Goal: Task Accomplishment & Management: Use online tool/utility

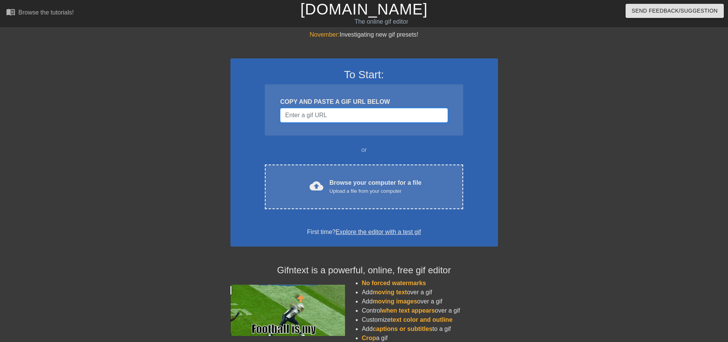
click at [342, 113] on input "Username" at bounding box center [363, 115] width 167 height 15
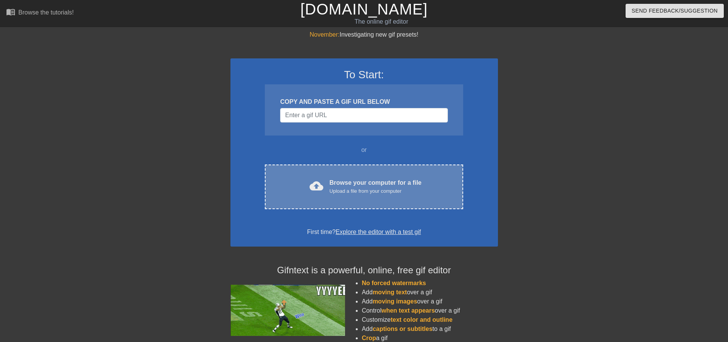
click at [336, 183] on div "Browse your computer for a file Upload a file from your computer" at bounding box center [375, 186] width 92 height 17
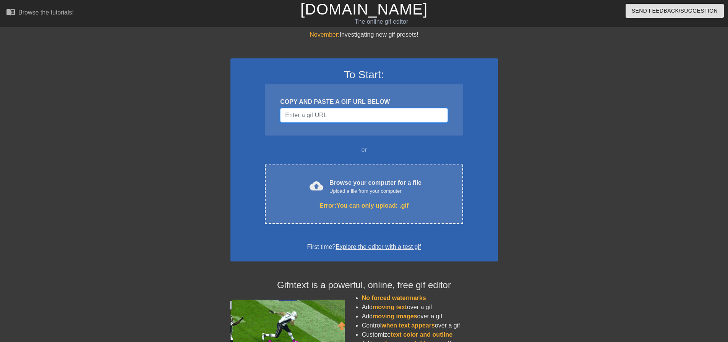
click at [352, 115] on input "Username" at bounding box center [363, 115] width 167 height 15
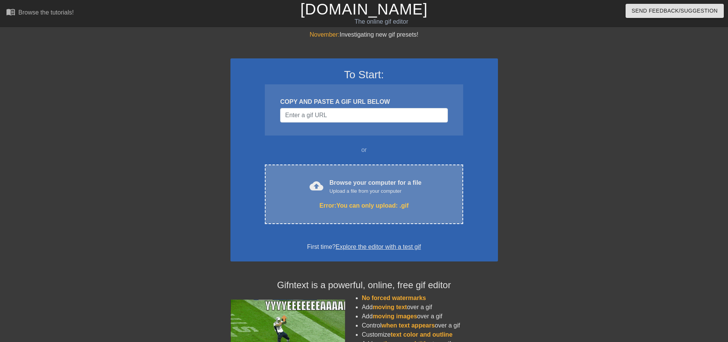
click at [372, 178] on div "Browse your computer for a file Upload a file from your computer" at bounding box center [375, 186] width 92 height 17
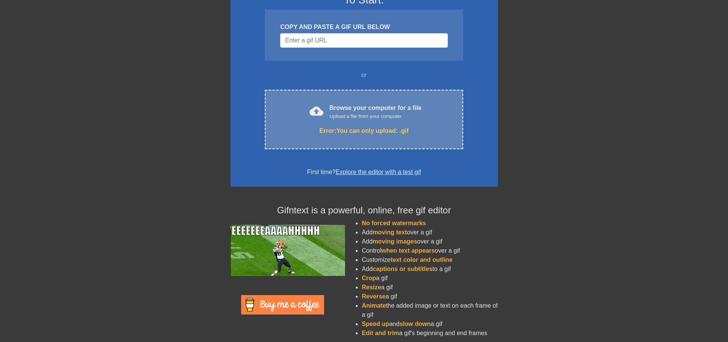
scroll to position [80, 0]
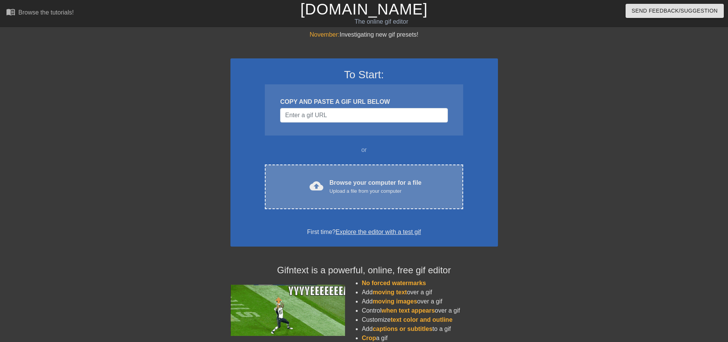
click at [353, 175] on div "cloud_upload Browse your computer for a file Upload a file from your computer C…" at bounding box center [364, 187] width 198 height 45
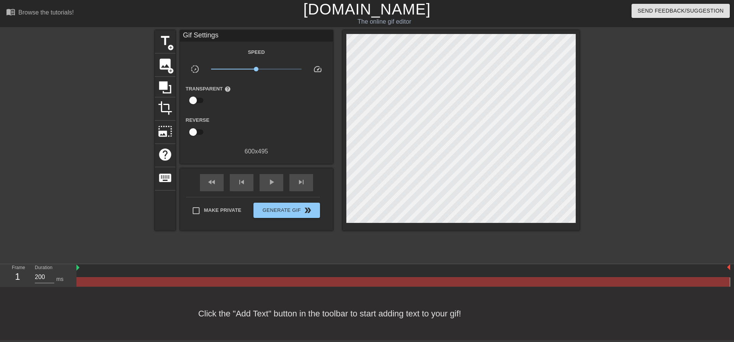
click at [240, 68] on span "x1.00" at bounding box center [256, 69] width 91 height 9
click at [164, 42] on span "title" at bounding box center [165, 41] width 15 height 15
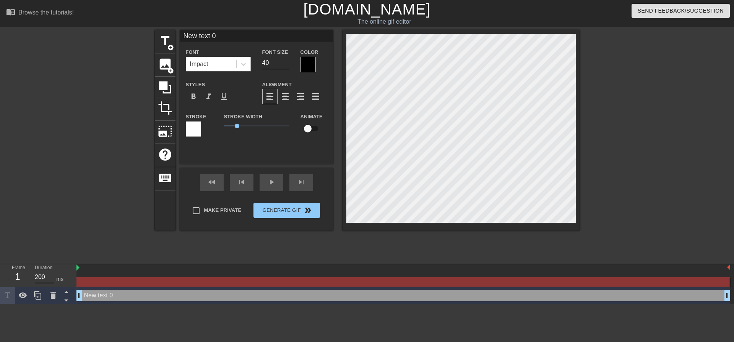
click at [191, 61] on div "Impact" at bounding box center [199, 64] width 18 height 9
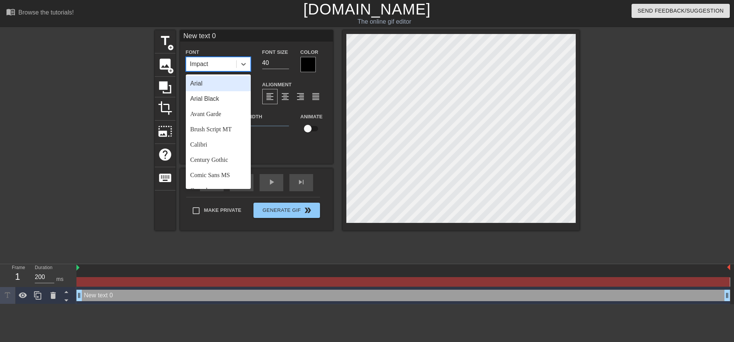
click at [200, 63] on div "Impact" at bounding box center [199, 64] width 18 height 9
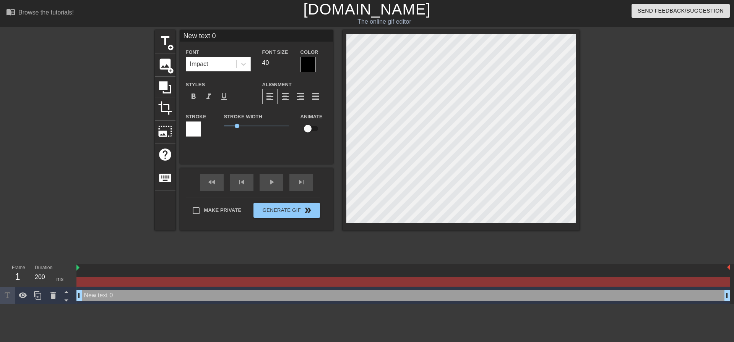
click at [267, 63] on input "40" at bounding box center [275, 63] width 27 height 12
type input "~"
type textarea "~"
type input "~"
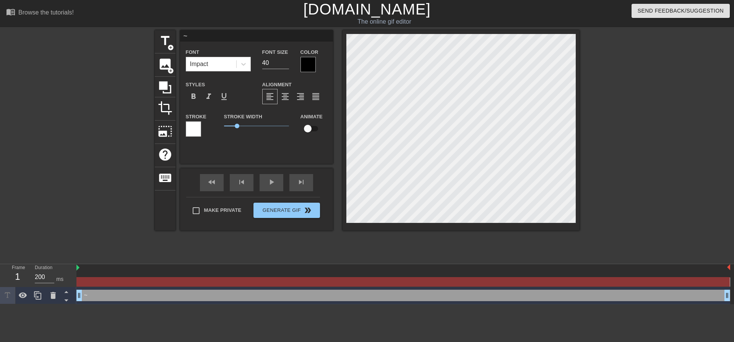
type textarea "~"
type input "~ S"
type textarea "~ S"
type input "~ SI"
type textarea "~ SI"
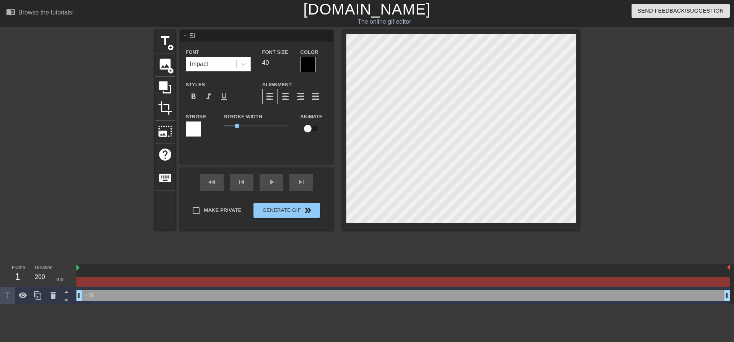
type input "~ SID"
type textarea "~ SIDE"
type input "~ SIDE"
type textarea "~ SIDE S"
type input "~ SIDE ST"
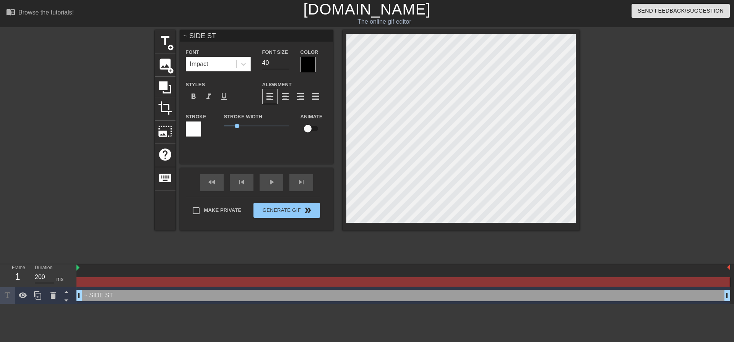
type textarea "~ SIDE STO"
type input "~ SIDE STOR"
type textarea "~ SIDE STORY"
type input "~ SIDE STORY"
type textarea "~ SIDE STORY"
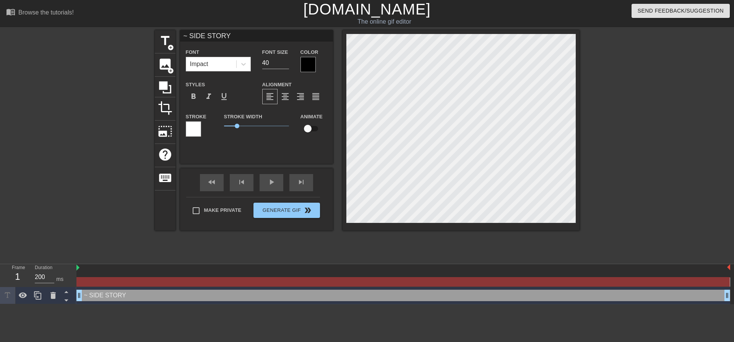
type input "~ SIDE STORY ~"
type textarea "~ SIDE STORY ~"
click at [300, 62] on div at bounding box center [307, 64] width 15 height 15
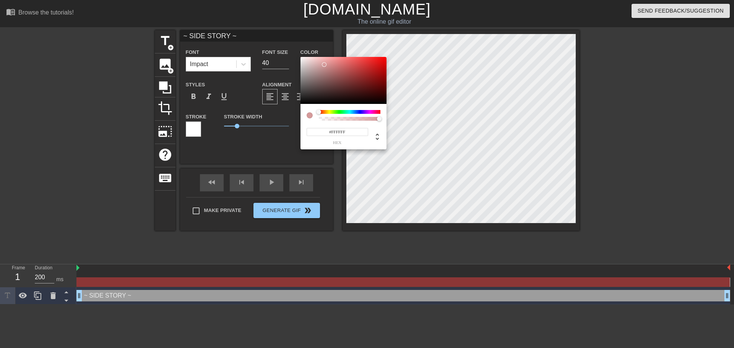
drag, startPoint x: 334, startPoint y: 72, endPoint x: 266, endPoint y: 25, distance: 82.9
click at [266, 25] on div "#FFFFFF hex" at bounding box center [367, 174] width 734 height 348
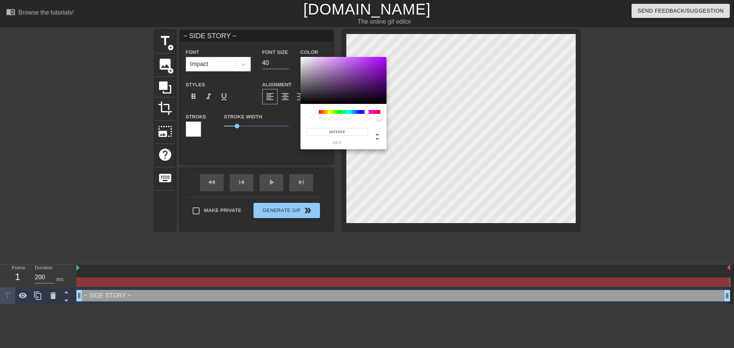
click at [366, 111] on div at bounding box center [350, 112] width 62 height 4
click at [387, 63] on div "#9600DD hex" at bounding box center [367, 174] width 734 height 348
type input "#DD0046"
click at [377, 112] on div at bounding box center [350, 112] width 62 height 4
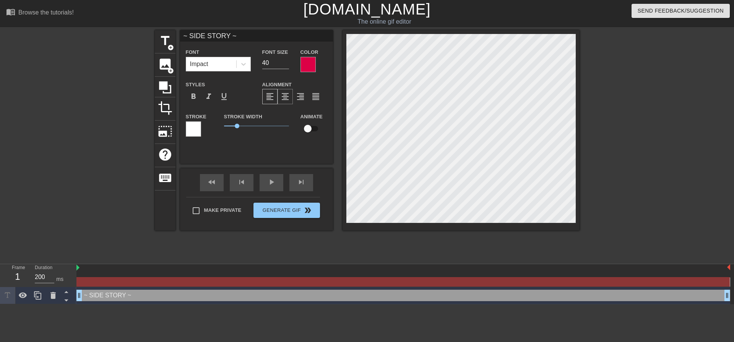
click at [282, 96] on span "format_align_center" at bounding box center [285, 96] width 9 height 9
drag, startPoint x: 240, startPoint y: 126, endPoint x: 183, endPoint y: 116, distance: 57.5
click at [183, 116] on div "Stroke Stroke Width 0 Animate" at bounding box center [256, 128] width 153 height 32
click at [304, 127] on input "checkbox" at bounding box center [308, 129] width 44 height 15
checkbox input "true"
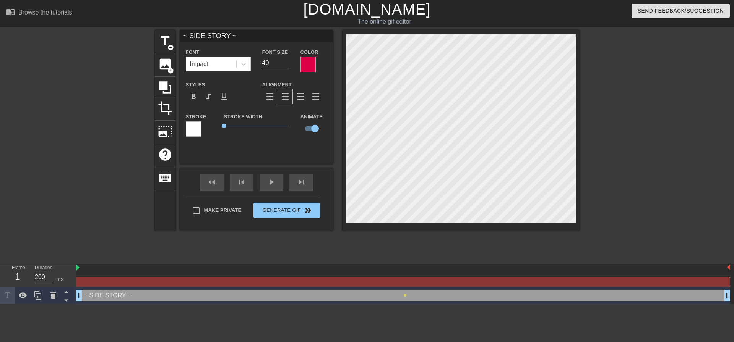
scroll to position [1, 1]
click at [263, 180] on div "play_arrow" at bounding box center [271, 182] width 24 height 17
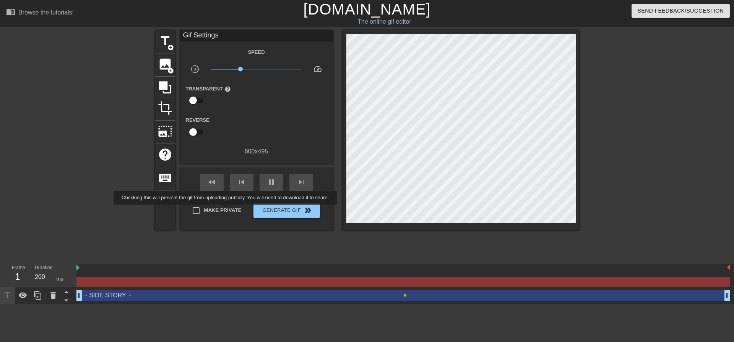
click at [227, 210] on span "Make Private" at bounding box center [222, 211] width 37 height 8
click at [204, 210] on input "Make Private" at bounding box center [196, 211] width 16 height 16
checkbox input "true"
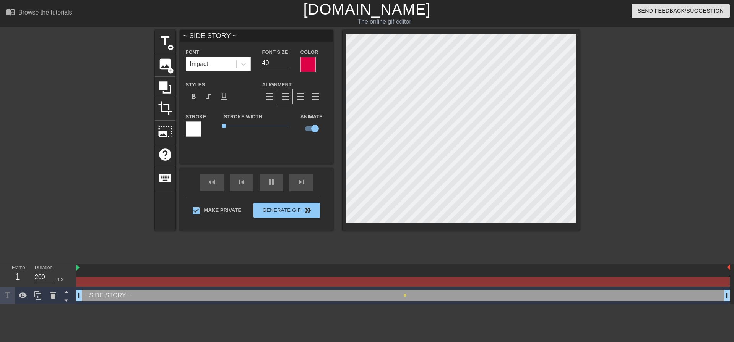
drag, startPoint x: 311, startPoint y: 172, endPoint x: 84, endPoint y: 308, distance: 264.8
click at [116, 305] on html "menu_book Browse the tutorials! Gifntext.com The online gif editor Send Feedbac…" at bounding box center [367, 152] width 734 height 305
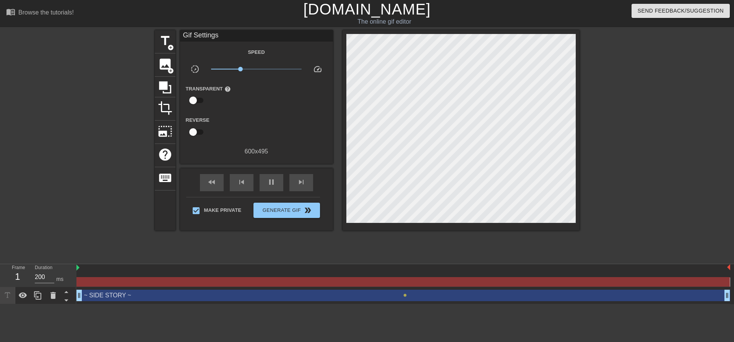
click at [426, 299] on div "~ SIDE STORY ~ drag_handle drag_handle" at bounding box center [402, 295] width 653 height 11
click at [289, 215] on button "Generate Gif double_arrow" at bounding box center [286, 210] width 66 height 15
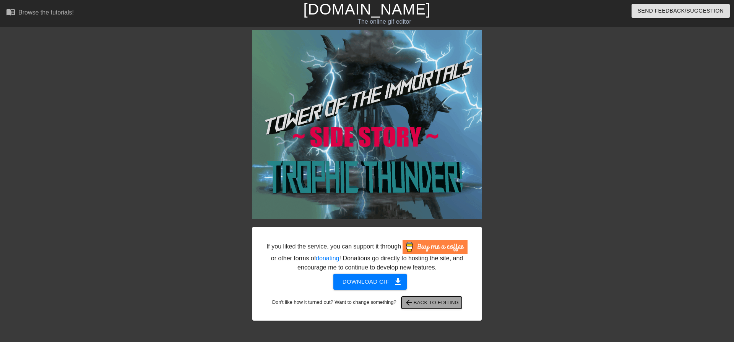
click at [427, 308] on button "arrow_back Back to Editing" at bounding box center [431, 303] width 61 height 12
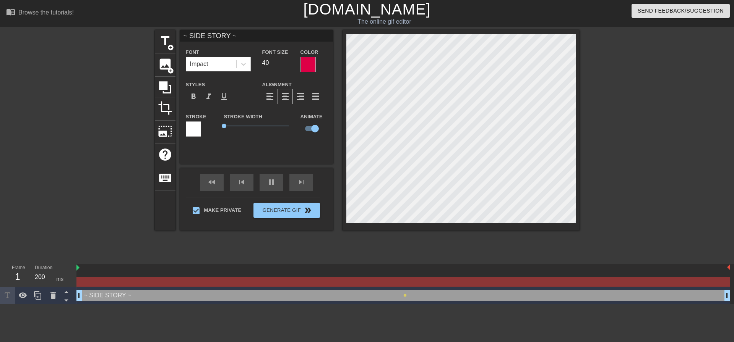
click at [229, 52] on div "Font Impact" at bounding box center [218, 59] width 65 height 24
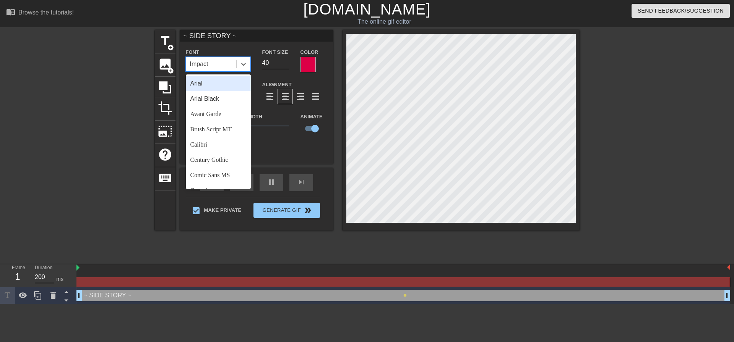
click at [229, 63] on div "Impact" at bounding box center [211, 64] width 50 height 14
click at [222, 114] on div "Avant Garde" at bounding box center [218, 114] width 65 height 15
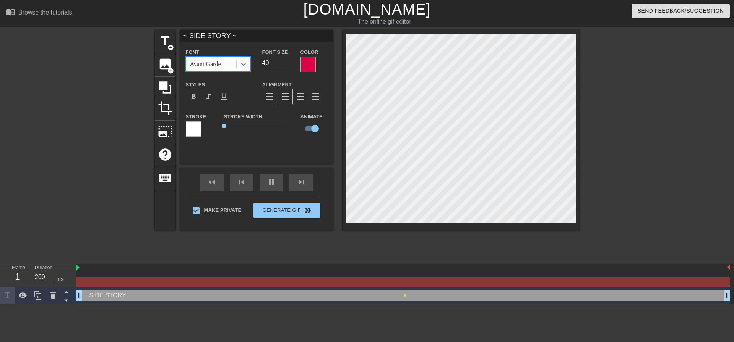
click at [224, 72] on div "Font option Avant Garde, selected. 0 results available. Select is focused ,type…" at bounding box center [256, 95] width 141 height 96
click at [224, 59] on div "Avant Garde" at bounding box center [211, 64] width 50 height 14
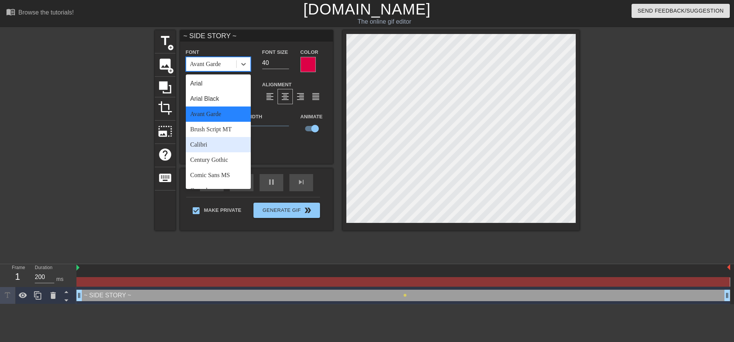
click at [214, 134] on div "Brush Script MT" at bounding box center [218, 129] width 65 height 15
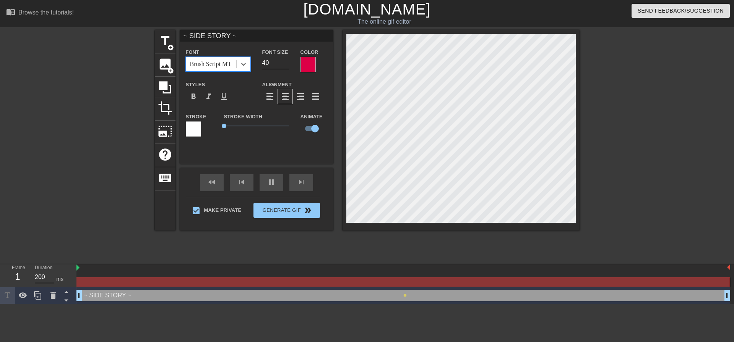
click at [230, 125] on span "0" at bounding box center [256, 126] width 65 height 9
click at [190, 128] on div at bounding box center [193, 129] width 15 height 15
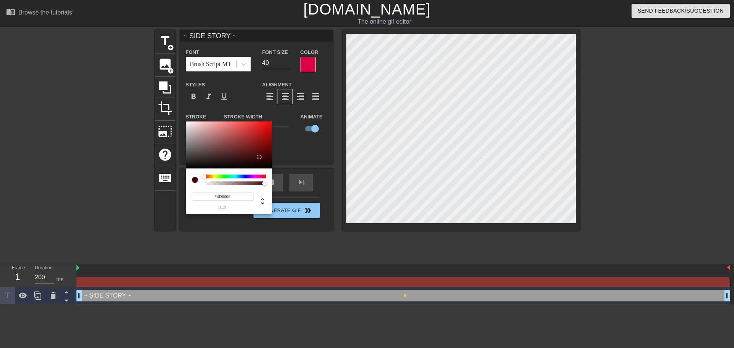
drag, startPoint x: 243, startPoint y: 156, endPoint x: 266, endPoint y: 155, distance: 23.0
click at [265, 154] on div at bounding box center [229, 145] width 86 height 47
drag, startPoint x: 224, startPoint y: 177, endPoint x: 208, endPoint y: 177, distance: 15.3
click at [208, 177] on div at bounding box center [235, 177] width 62 height 4
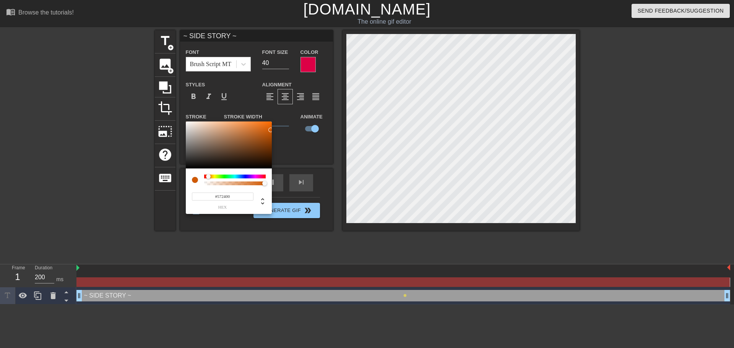
type input "#512100"
drag, startPoint x: 281, startPoint y: 117, endPoint x: 279, endPoint y: 154, distance: 36.4
click at [279, 154] on div "#512100 hex" at bounding box center [367, 174] width 734 height 348
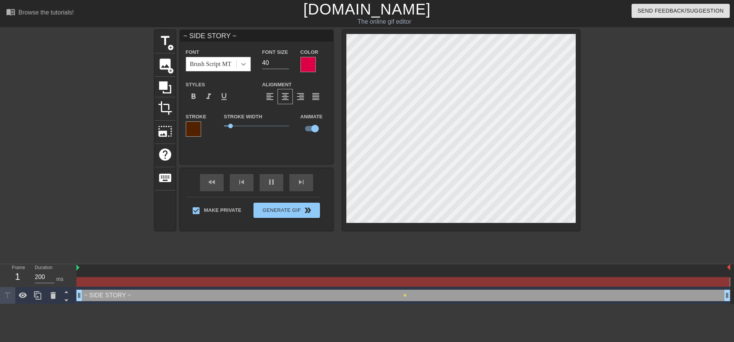
scroll to position [1, 1]
click at [217, 71] on div "Font Brush Script MT" at bounding box center [218, 59] width 76 height 25
click at [225, 70] on div "Brush Script MT" at bounding box center [211, 64] width 50 height 14
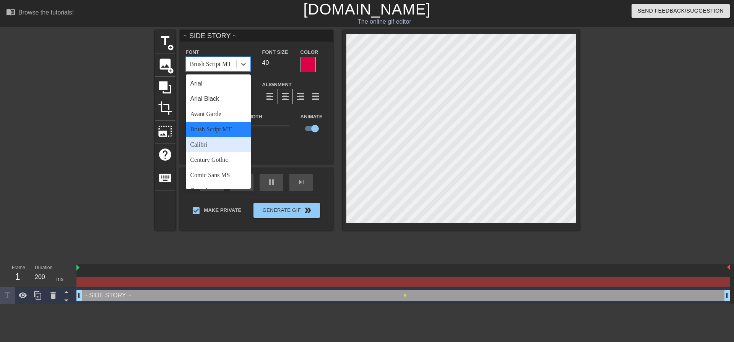
click at [213, 148] on div "Calibri" at bounding box center [218, 144] width 65 height 15
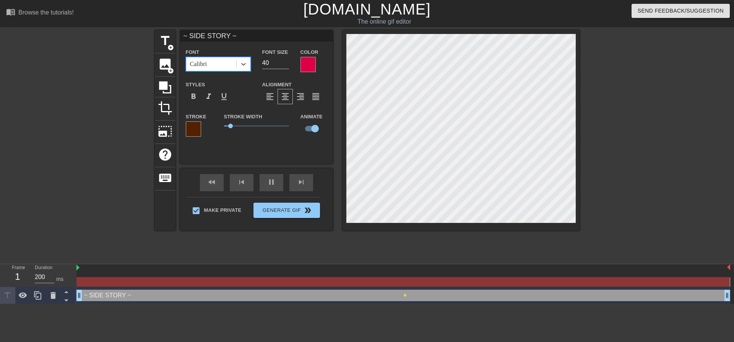
click at [216, 59] on div "Calibri" at bounding box center [211, 64] width 50 height 14
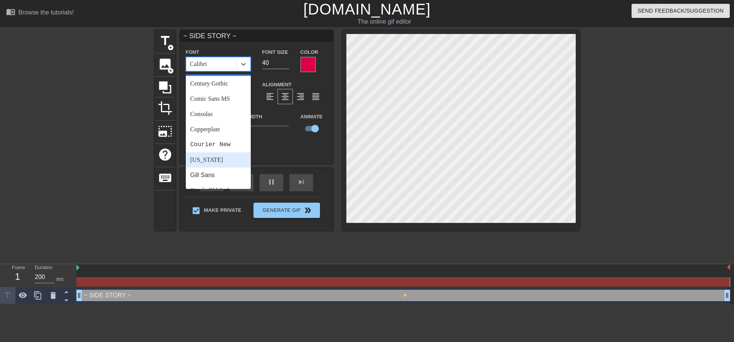
scroll to position [115, 0]
click at [212, 163] on div "Impact" at bounding box center [218, 167] width 65 height 15
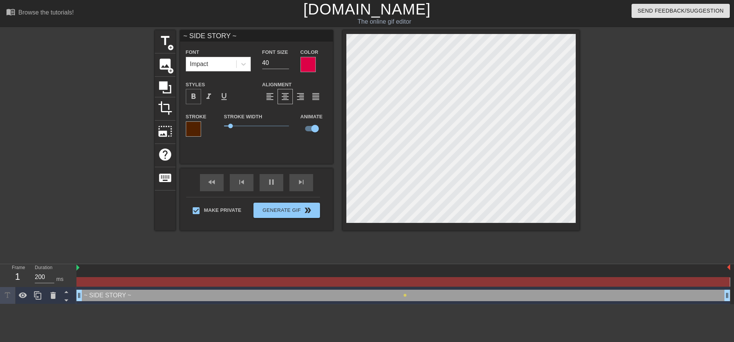
click at [193, 95] on span "format_bold" at bounding box center [193, 96] width 9 height 9
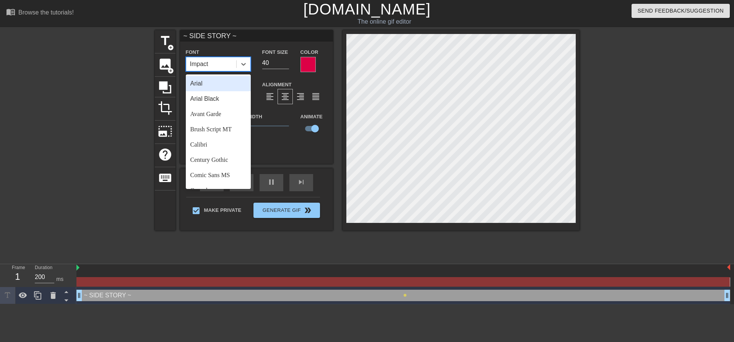
click at [208, 63] on div "Impact" at bounding box center [211, 64] width 50 height 14
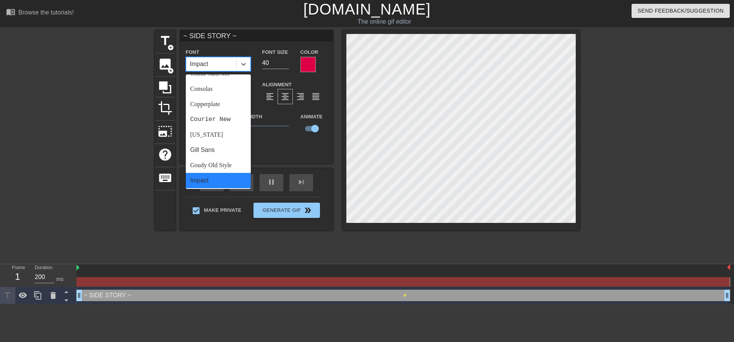
scroll to position [153, 0]
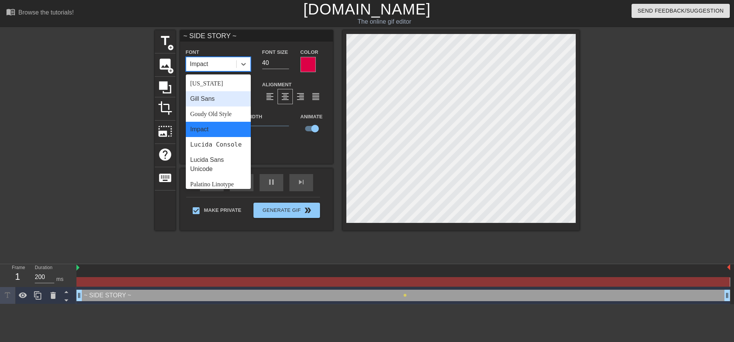
click at [212, 91] on div "[US_STATE]" at bounding box center [218, 83] width 65 height 15
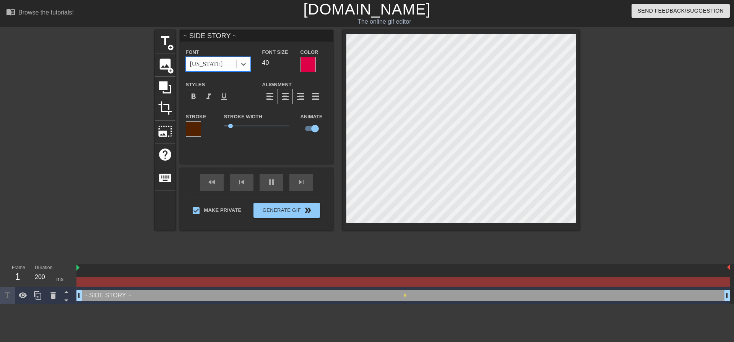
click at [218, 65] on div "[US_STATE]" at bounding box center [211, 64] width 50 height 14
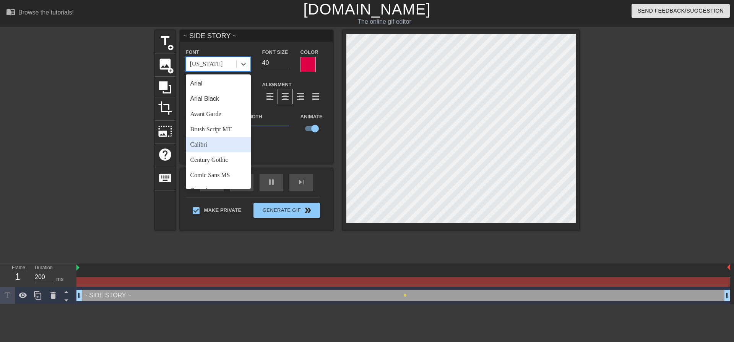
scroll to position [38, 0]
click at [215, 123] on div "Century Gothic" at bounding box center [218, 121] width 65 height 15
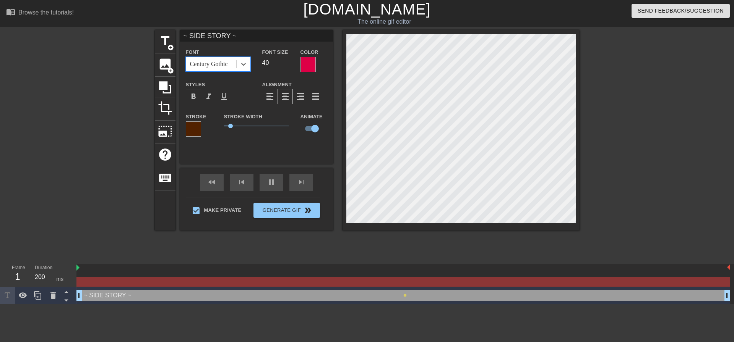
click at [212, 65] on div "Century Gothic" at bounding box center [209, 64] width 38 height 9
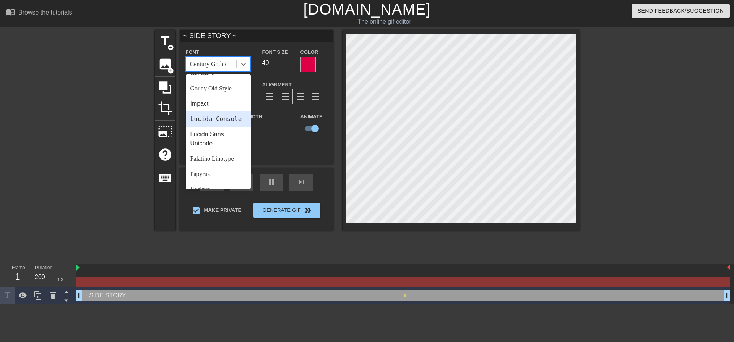
scroll to position [191, 0]
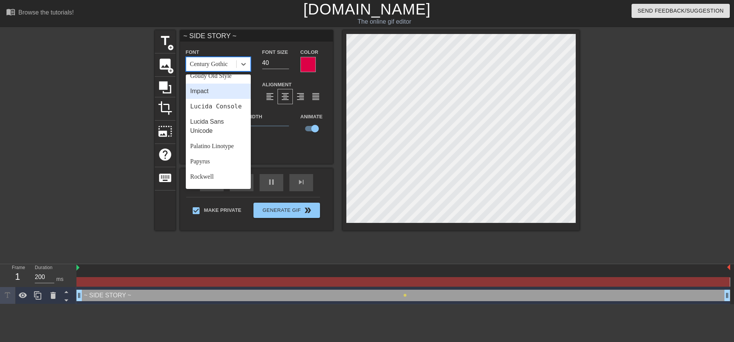
click at [214, 111] on div "Lucida Console" at bounding box center [218, 106] width 65 height 15
click at [218, 67] on div "Lucida Console" at bounding box center [213, 64] width 47 height 9
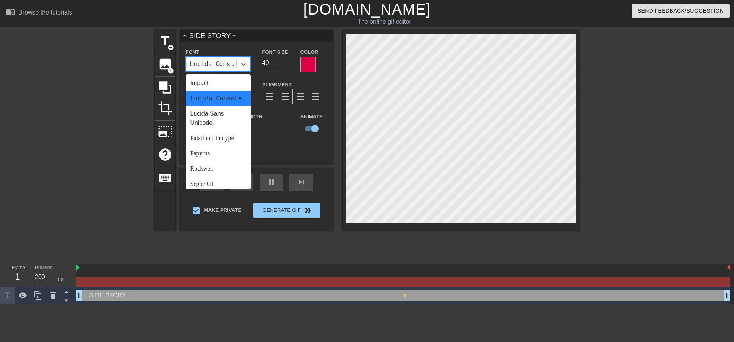
scroll to position [274, 0]
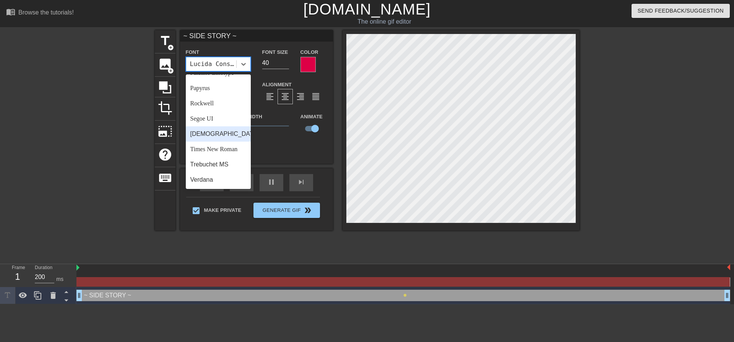
click at [214, 135] on div "[DEMOGRAPHIC_DATA]" at bounding box center [218, 133] width 65 height 15
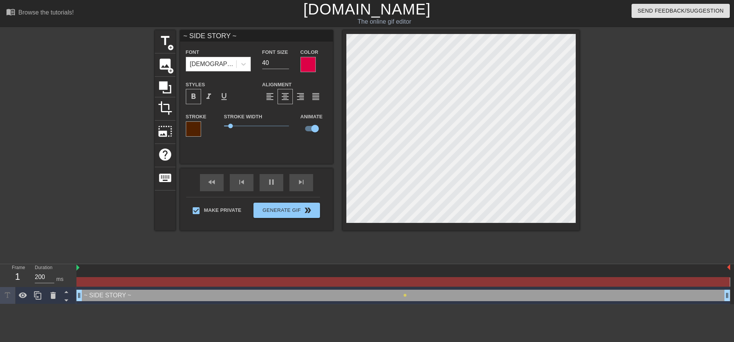
scroll to position [1, 2]
drag, startPoint x: 239, startPoint y: 124, endPoint x: 248, endPoint y: 126, distance: 9.0
click at [248, 126] on span "1.85" at bounding box center [256, 126] width 65 height 9
click at [107, 297] on div "~ SIDE STORY ~ drag_handle drag_handle" at bounding box center [402, 295] width 653 height 11
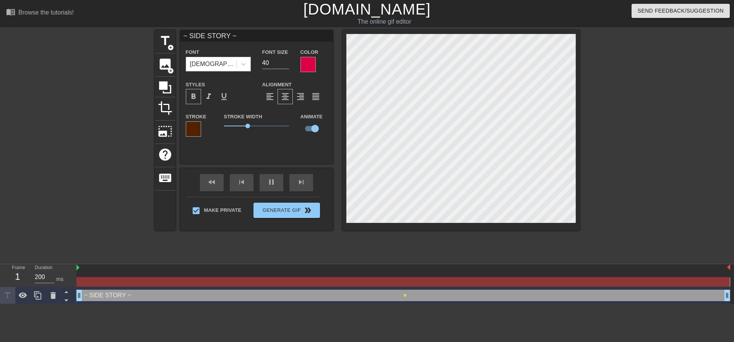
drag, startPoint x: 122, startPoint y: 292, endPoint x: 127, endPoint y: 277, distance: 15.7
click at [127, 277] on div "~ SIDE STORY ~ drag_handle drag_handle lens" at bounding box center [404, 284] width 657 height 40
drag, startPoint x: 726, startPoint y: 295, endPoint x: 702, endPoint y: 279, distance: 28.3
click at [16, 278] on div "1" at bounding box center [17, 277] width 11 height 14
click at [110, 282] on div at bounding box center [402, 282] width 653 height 10
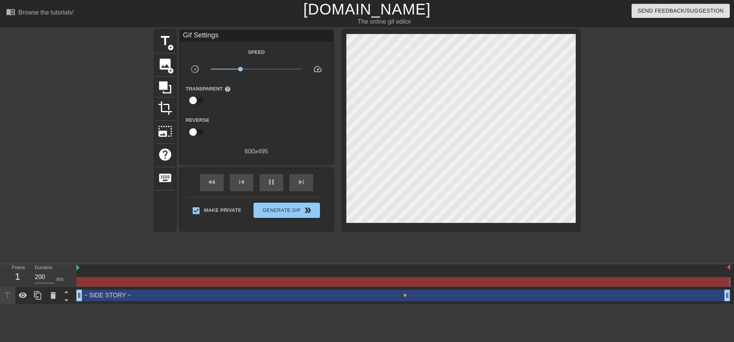
click at [181, 248] on div "title add_circle image add_circle crop photo_size_select_large help keyboard Gi…" at bounding box center [367, 144] width 425 height 229
click at [347, 241] on div "title add_circle image add_circle crop photo_size_select_large help keyboard Gi…" at bounding box center [367, 144] width 425 height 229
click at [230, 72] on span "x0.263" at bounding box center [256, 69] width 91 height 9
click at [271, 179] on span "pause" at bounding box center [271, 182] width 9 height 9
click at [274, 181] on span "play_arrow" at bounding box center [271, 182] width 9 height 9
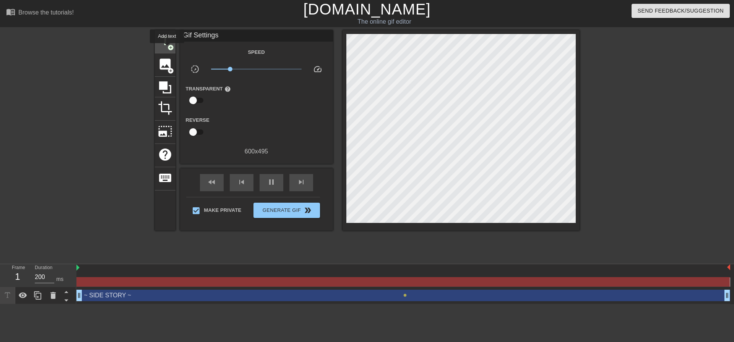
click at [168, 39] on span "title" at bounding box center [165, 41] width 15 height 15
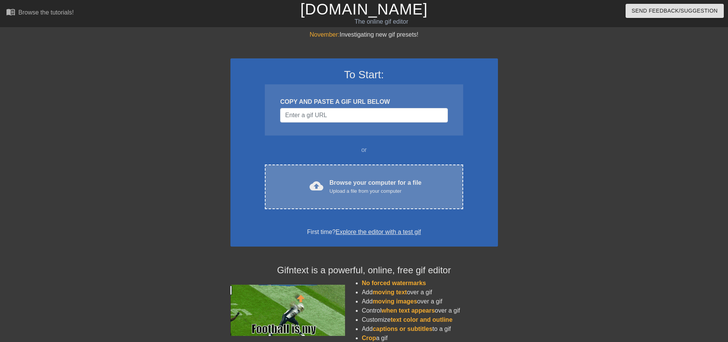
click at [351, 172] on div "cloud_upload Browse your computer for a file Upload a file from your computer C…" at bounding box center [364, 187] width 198 height 45
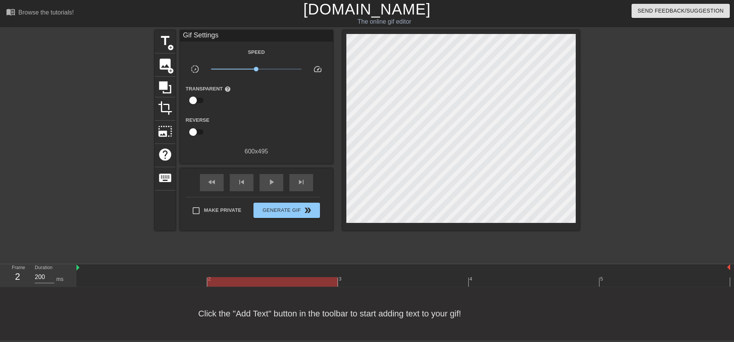
click at [256, 285] on div at bounding box center [402, 282] width 653 height 10
click at [187, 286] on div at bounding box center [402, 282] width 653 height 10
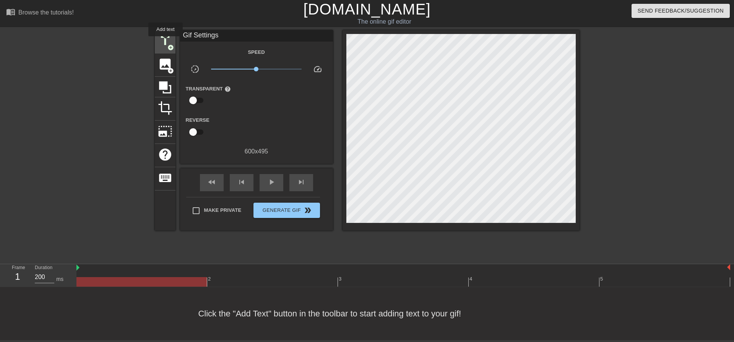
click at [165, 42] on span "title" at bounding box center [165, 41] width 15 height 15
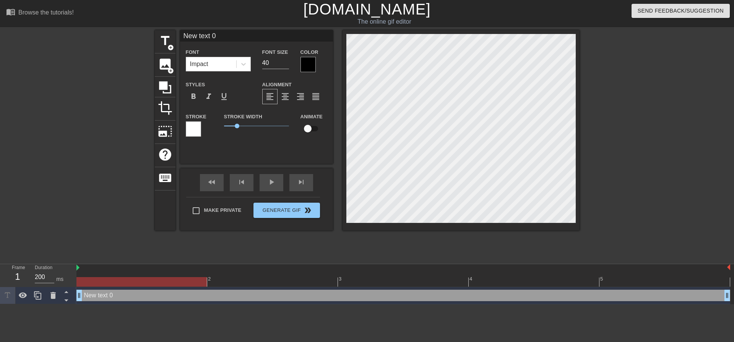
scroll to position [1, 1]
click at [302, 60] on div at bounding box center [307, 64] width 15 height 15
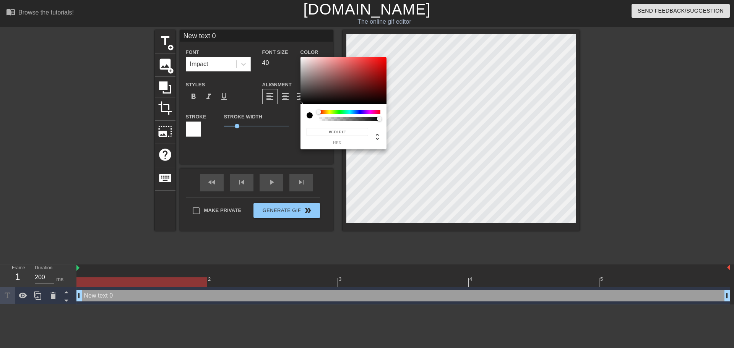
type input "#FF0000"
drag, startPoint x: 333, startPoint y: 92, endPoint x: 426, endPoint y: 45, distance: 104.3
click at [426, 45] on div "#FF0000 hex" at bounding box center [367, 174] width 734 height 348
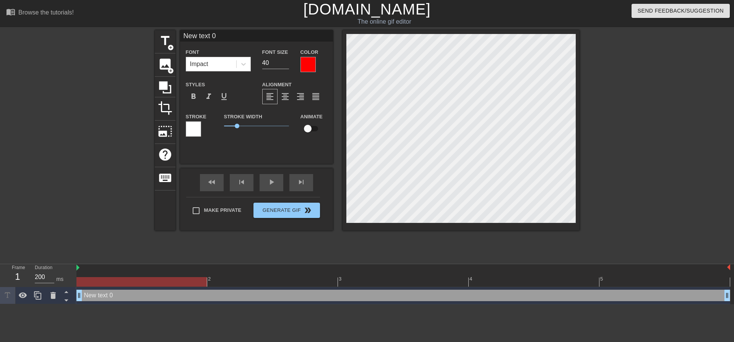
click at [193, 133] on div at bounding box center [193, 129] width 15 height 15
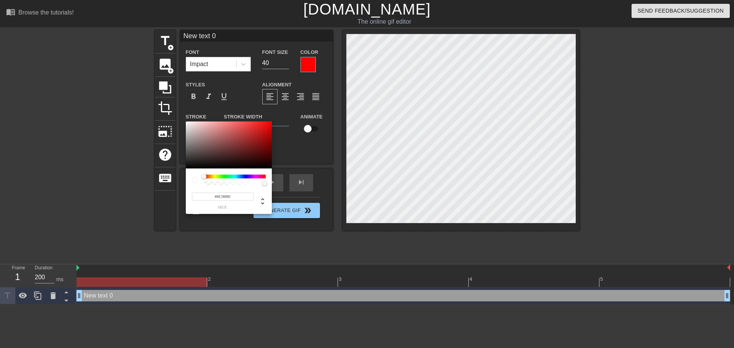
type input "#740000"
drag, startPoint x: 257, startPoint y: 149, endPoint x: 292, endPoint y: 147, distance: 35.6
click at [292, 147] on div "#740000 hex" at bounding box center [367, 174] width 734 height 348
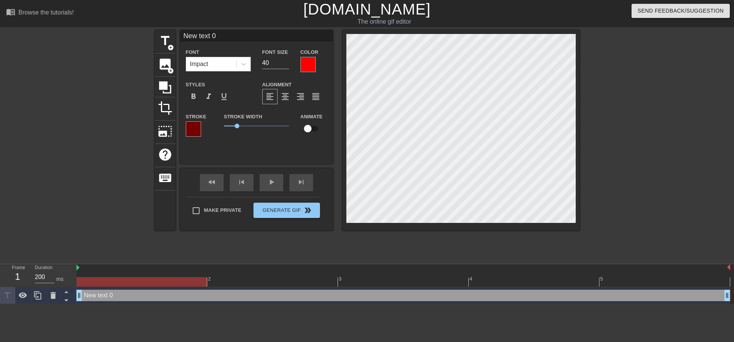
type input "~"
type textarea "~"
type input "~"
type textarea "~"
type input "~ S"
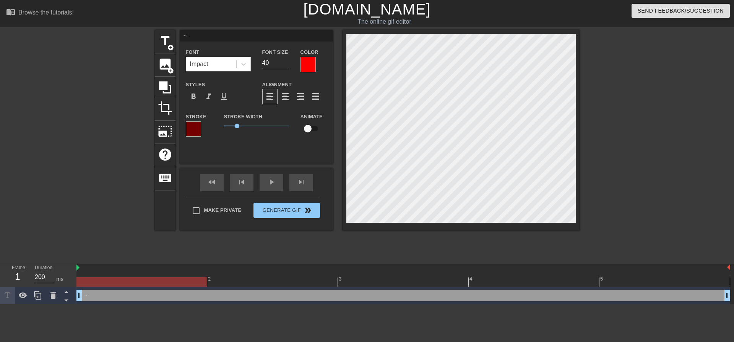
type textarea "~ S"
type input "~ SI"
type textarea "~ SI"
type input "~ SID"
type textarea "~ SID"
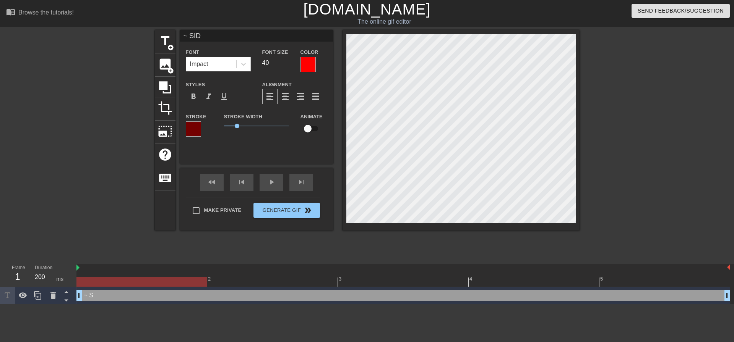
type input "~ SIDE"
type textarea "~ SIDE"
type input "~ SIDE"
type textarea "~ SIDE"
type input "~ SIDE S"
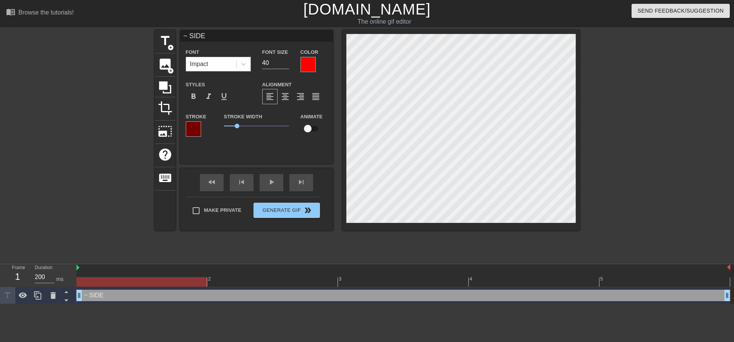
type textarea "~ SIDE S"
type input "~ SIDE ST"
type textarea "~ SIDE ST"
type input "~ SIDE STO"
type textarea "~ SIDE STO"
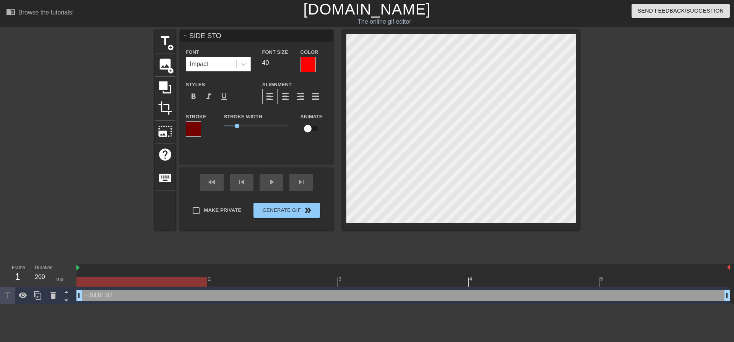
type input "~ SIDE STOR"
type textarea "~ SIDE STOR"
type input "~ SIDE STORY"
type textarea "~ SIDE STORY"
type input "~ SIDE STORY"
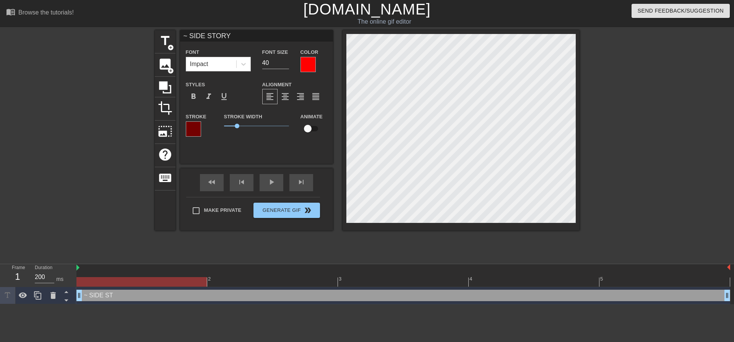
type textarea "~ SIDE STORY"
type input "~ SIDE STORY ~"
type textarea "~ SIDE STORY ~"
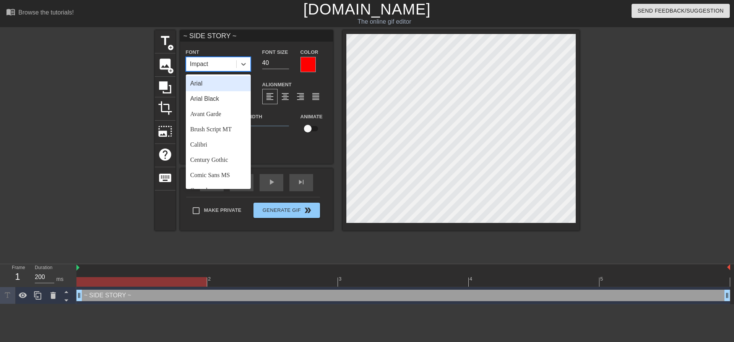
click at [211, 66] on div "Impact" at bounding box center [211, 64] width 50 height 14
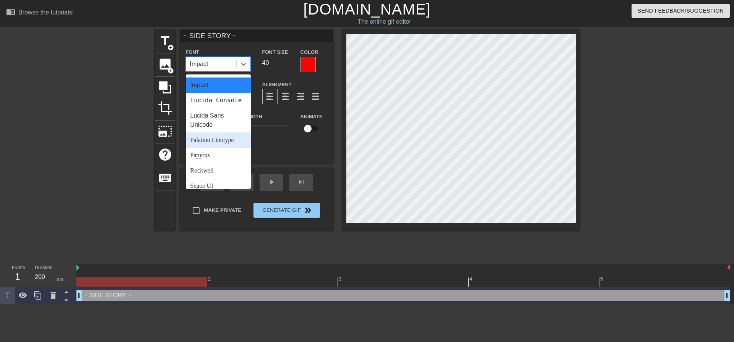
click at [217, 148] on div "Palatino Linotype" at bounding box center [218, 140] width 65 height 15
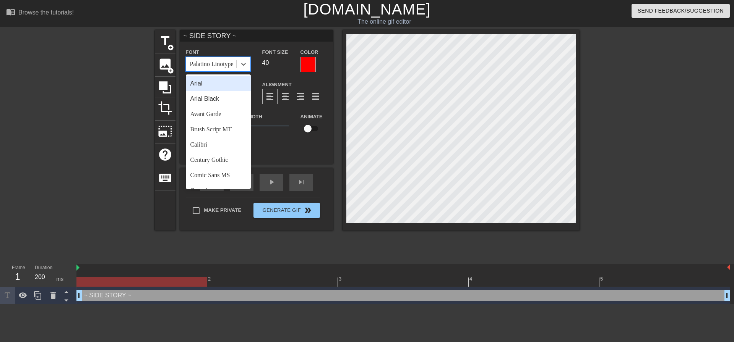
click at [213, 70] on div "Palatino Linotype" at bounding box center [211, 64] width 50 height 14
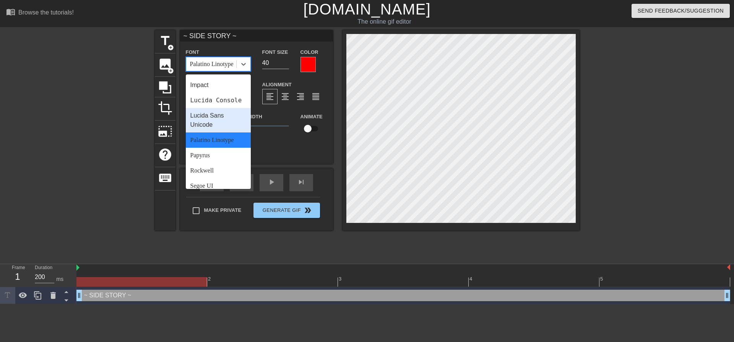
click at [220, 130] on div "Lucida Sans Unicode" at bounding box center [218, 120] width 65 height 24
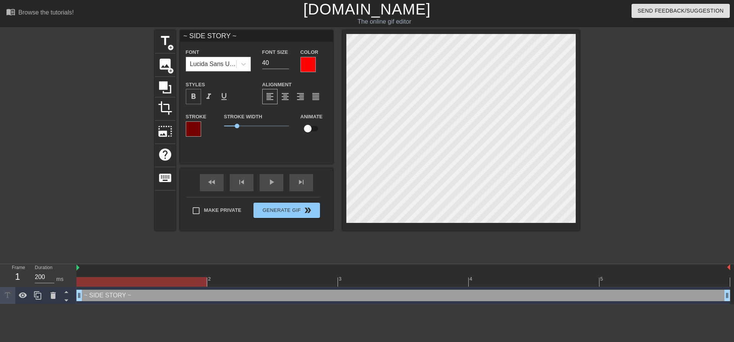
click at [193, 96] on span "format_bold" at bounding box center [193, 96] width 9 height 9
click at [206, 57] on div "Lucida Sans Unicode" at bounding box center [218, 64] width 65 height 15
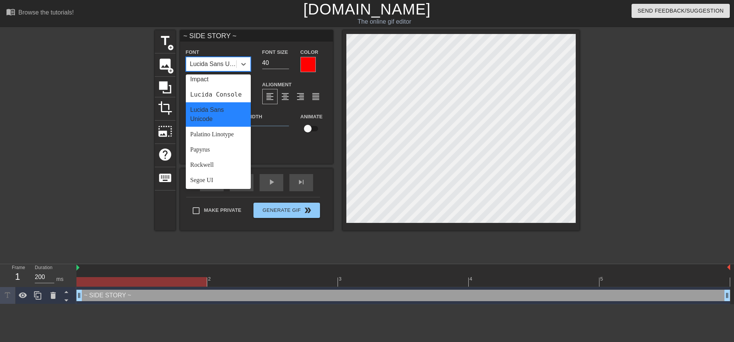
scroll to position [229, 0]
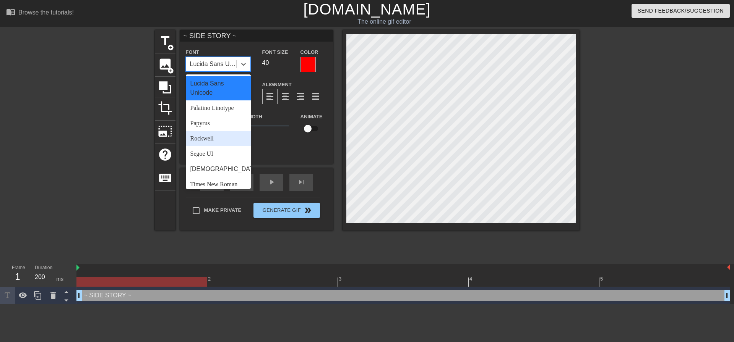
click at [213, 146] on div "Rockwell" at bounding box center [218, 138] width 65 height 15
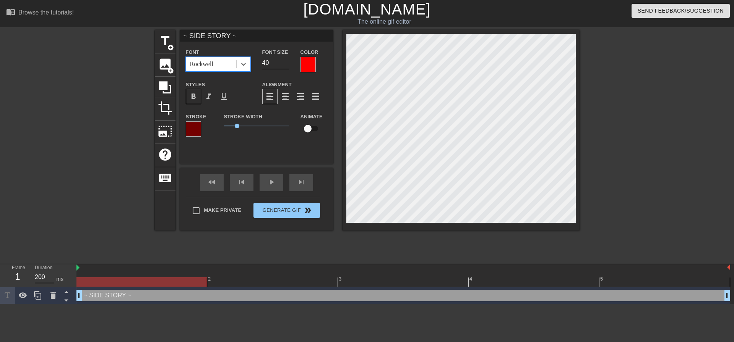
scroll to position [1, 2]
click at [302, 64] on div at bounding box center [307, 64] width 15 height 15
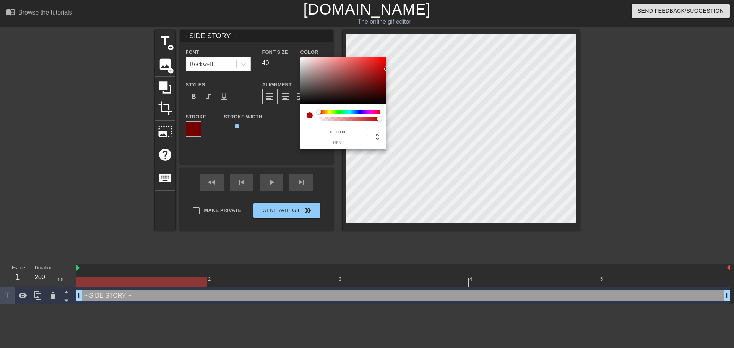
drag, startPoint x: 373, startPoint y: 79, endPoint x: 387, endPoint y: 79, distance: 14.1
click at [399, 68] on div "#C00000 hex" at bounding box center [367, 174] width 734 height 348
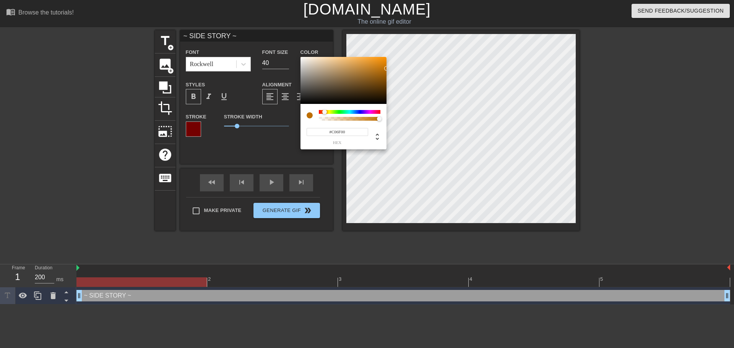
click at [324, 112] on div at bounding box center [350, 112] width 62 height 4
drag, startPoint x: 386, startPoint y: 68, endPoint x: 408, endPoint y: 51, distance: 27.5
click at [413, 42] on div "#FF9300 hex" at bounding box center [367, 174] width 734 height 348
type input "#FF4700"
click at [321, 112] on div at bounding box center [350, 112] width 62 height 4
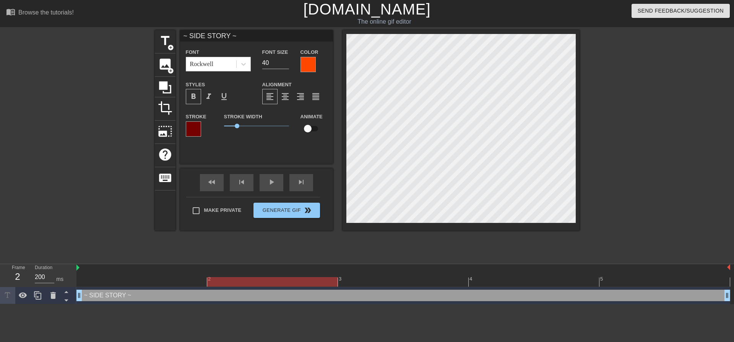
drag, startPoint x: 242, startPoint y: 280, endPoint x: 240, endPoint y: 283, distance: 3.9
click at [242, 280] on div at bounding box center [402, 282] width 653 height 10
click at [190, 287] on div "~ SIDE STORY ~ drag_handle drag_handle" at bounding box center [402, 295] width 653 height 17
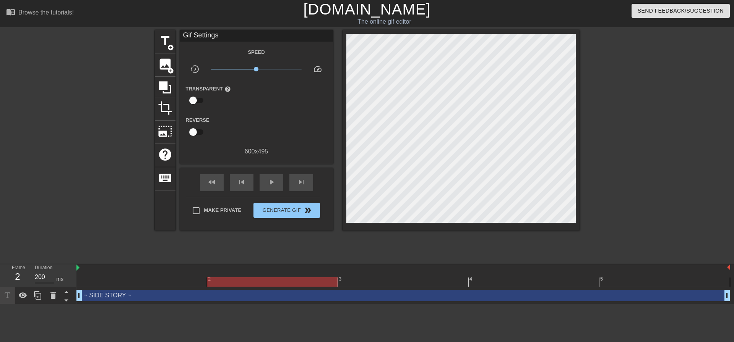
click at [183, 279] on div at bounding box center [402, 282] width 653 height 10
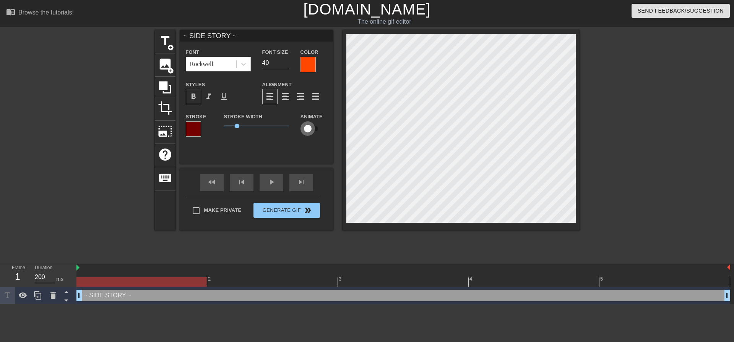
click at [306, 128] on input "checkbox" at bounding box center [308, 129] width 44 height 15
checkbox input "true"
click at [159, 282] on div at bounding box center [141, 282] width 130 height 10
drag, startPoint x: 169, startPoint y: 285, endPoint x: 180, endPoint y: 280, distance: 12.0
click at [180, 280] on div at bounding box center [141, 282] width 130 height 10
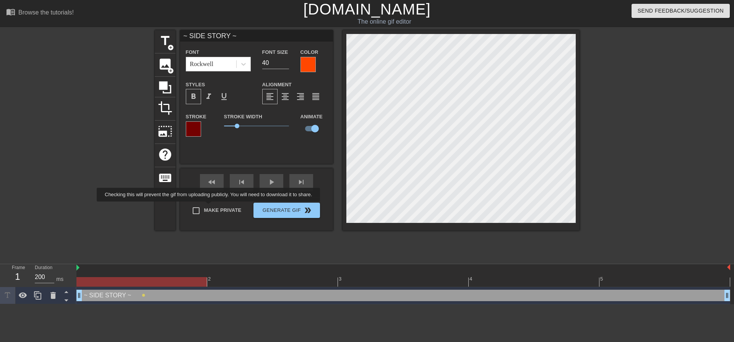
click at [210, 207] on span "Make Private" at bounding box center [222, 211] width 37 height 8
click at [204, 207] on input "Make Private" at bounding box center [196, 211] width 16 height 16
checkbox input "true"
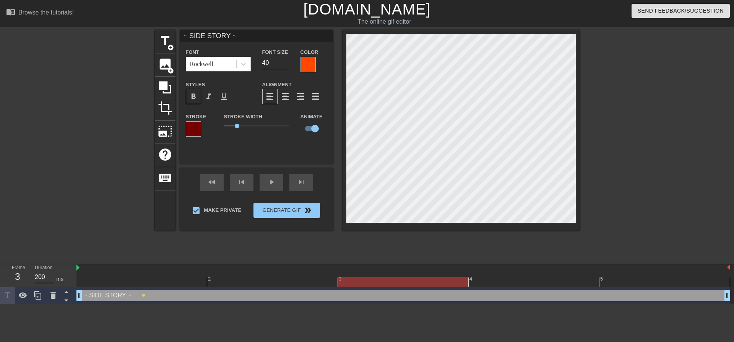
click at [391, 280] on div at bounding box center [402, 282] width 653 height 10
click at [170, 277] on div at bounding box center [402, 282] width 653 height 10
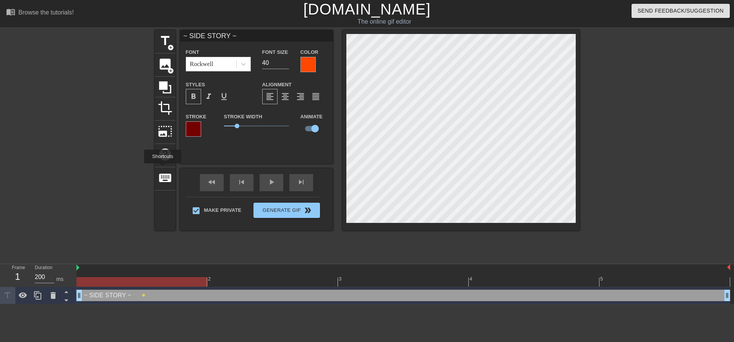
click at [162, 190] on div "title add_circle image add_circle crop photo_size_select_large help keyboard" at bounding box center [165, 130] width 21 height 201
click at [164, 179] on span "keyboard" at bounding box center [165, 178] width 15 height 15
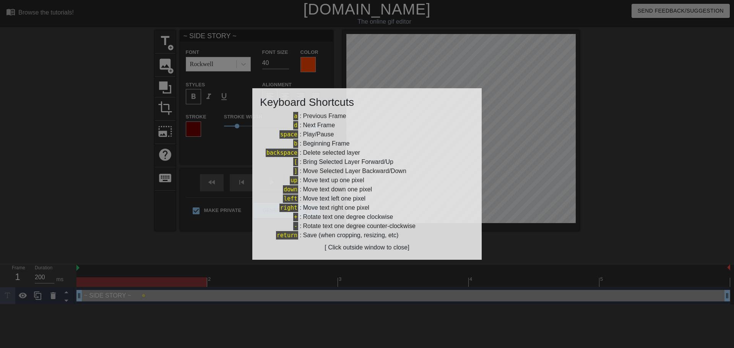
click at [521, 148] on div at bounding box center [367, 174] width 734 height 348
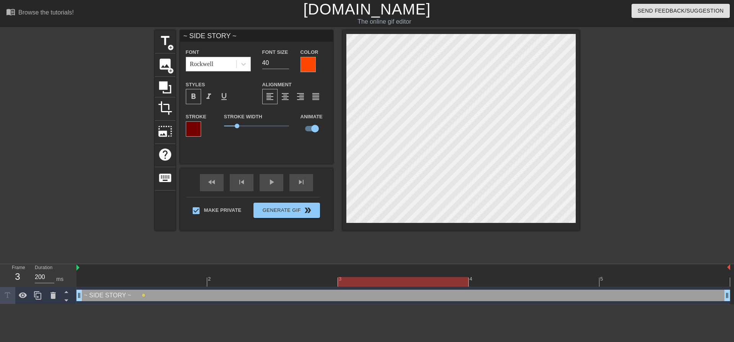
scroll to position [1, 2]
click at [269, 64] on input "40" at bounding box center [275, 63] width 27 height 12
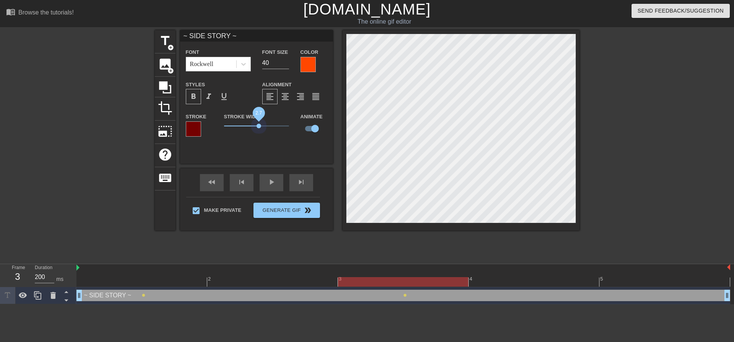
click at [259, 124] on span "2.7" at bounding box center [256, 126] width 65 height 9
click at [252, 127] on span "2.15" at bounding box center [256, 126] width 65 height 9
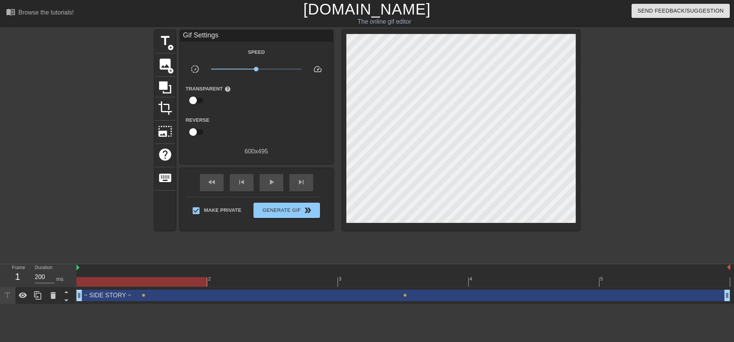
click at [175, 283] on div at bounding box center [402, 282] width 653 height 10
click at [149, 299] on div "~ SIDE STORY ~ drag_handle drag_handle" at bounding box center [402, 295] width 653 height 11
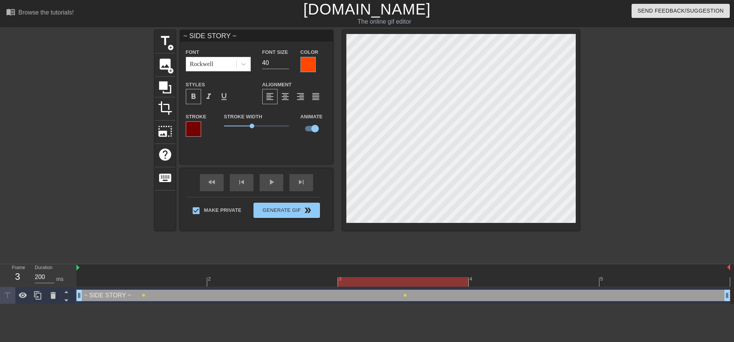
click at [411, 282] on div at bounding box center [402, 282] width 653 height 10
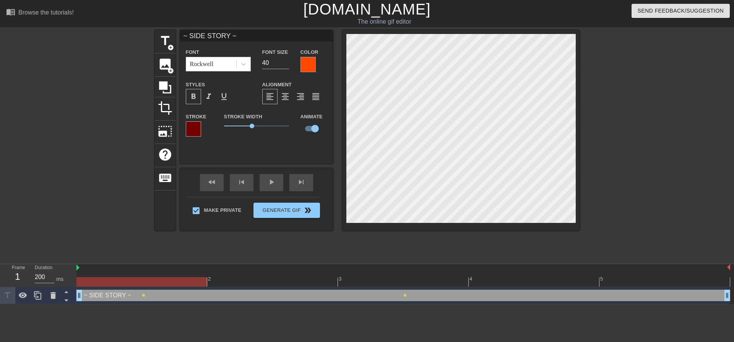
click at [183, 282] on div at bounding box center [402, 282] width 653 height 10
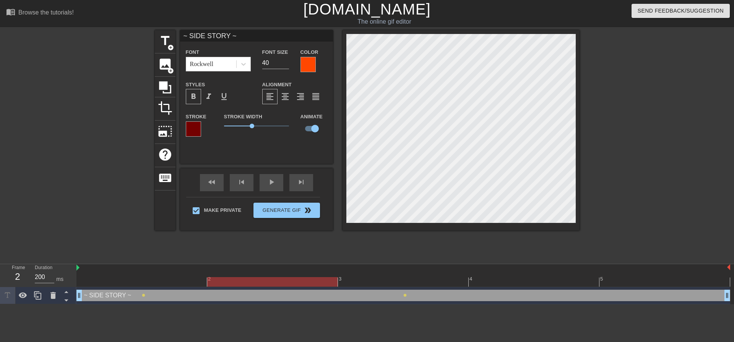
click at [300, 281] on div at bounding box center [402, 282] width 653 height 10
type input "~ SIDE STRY ~"
type textarea "~ SIDE STRY ~"
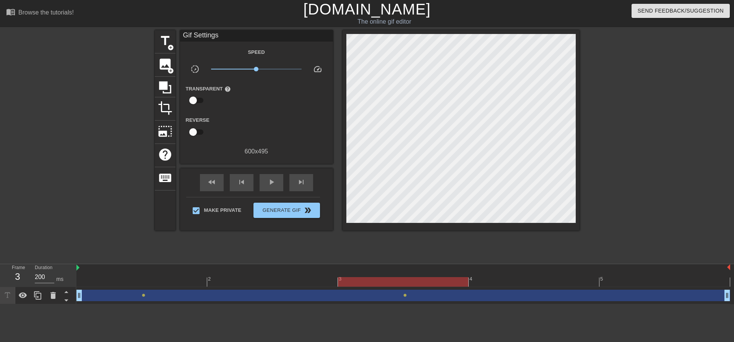
click at [371, 276] on div "3" at bounding box center [403, 277] width 131 height 10
click at [291, 284] on div at bounding box center [402, 282] width 653 height 10
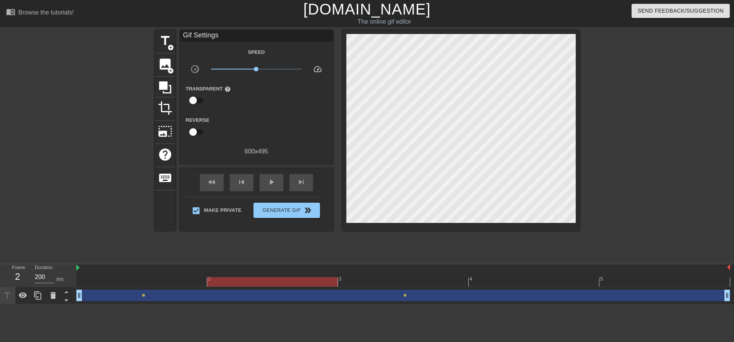
click at [206, 289] on div "drag_handle drag_handle lens lens" at bounding box center [402, 295] width 653 height 17
click at [191, 286] on div at bounding box center [402, 282] width 653 height 10
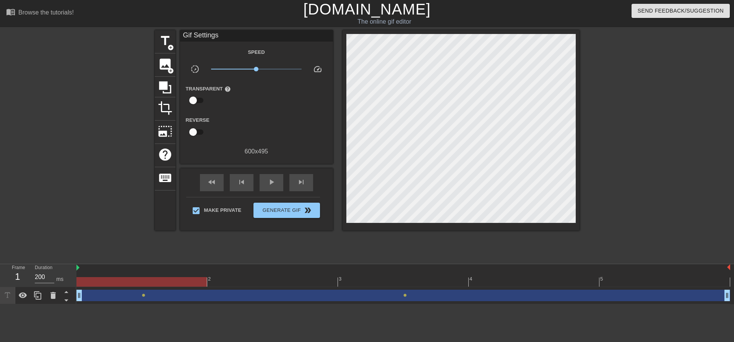
click at [250, 287] on div "2 3 4 5" at bounding box center [402, 275] width 653 height 23
click at [251, 283] on div at bounding box center [402, 282] width 653 height 10
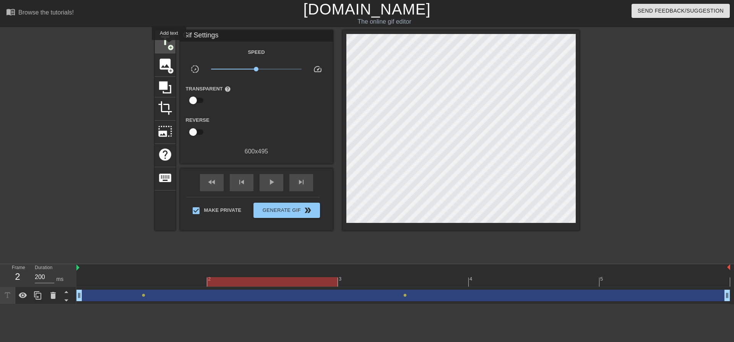
click at [170, 42] on span "title" at bounding box center [165, 41] width 15 height 15
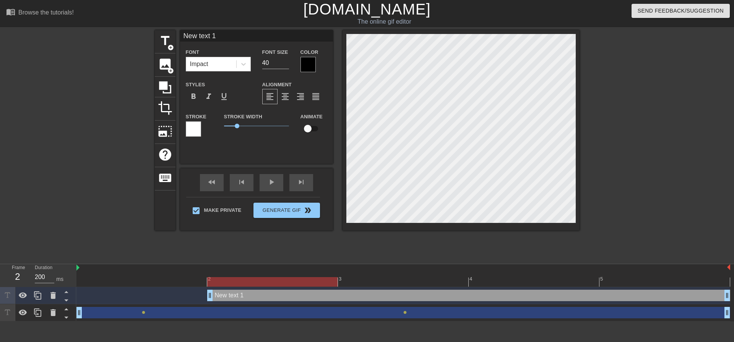
scroll to position [1, 2]
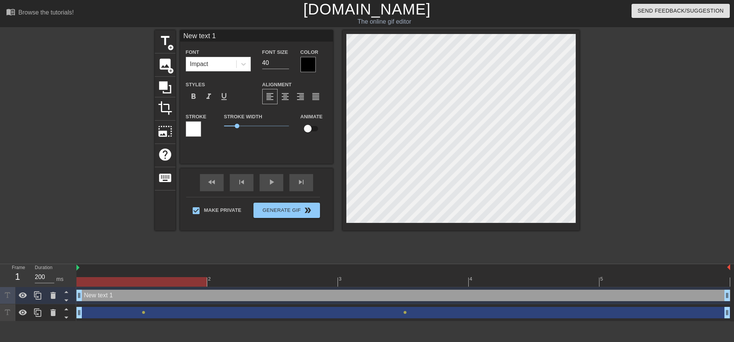
drag, startPoint x: 208, startPoint y: 296, endPoint x: 96, endPoint y: 296, distance: 112.0
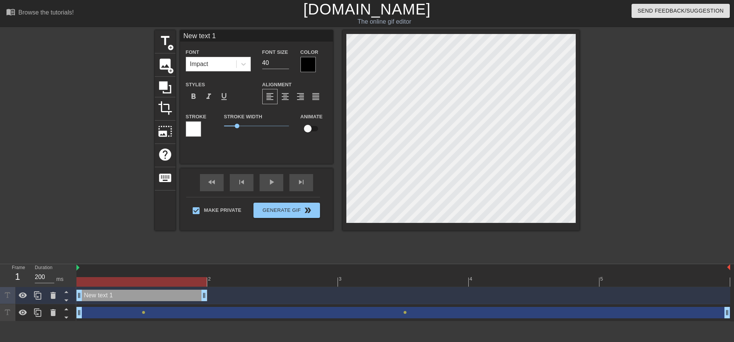
drag, startPoint x: 725, startPoint y: 298, endPoint x: 219, endPoint y: 296, distance: 506.4
click at [219, 296] on div "New text 1 drag_handle drag_handle" at bounding box center [402, 295] width 653 height 11
type input "~"
type textarea "~"
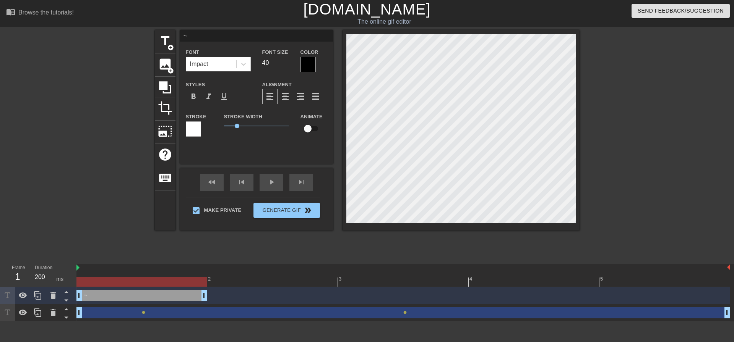
type input "~"
type textarea "~"
type input "~ S"
type textarea "~ S"
type input "~ SI"
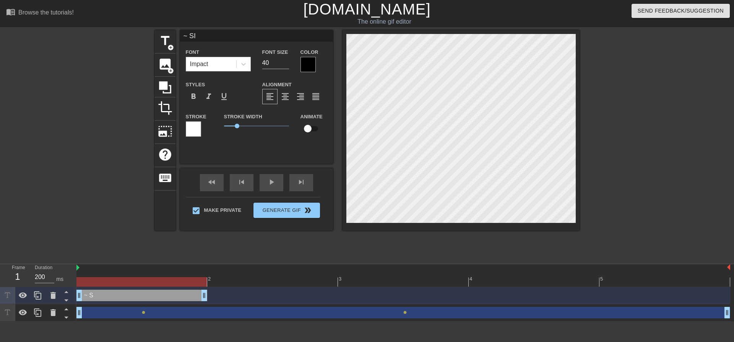
type textarea "~ SID"
type input "~ SIDE"
type textarea "~ SIDE"
type input "~ SIDE"
type textarea "~ SIDE S"
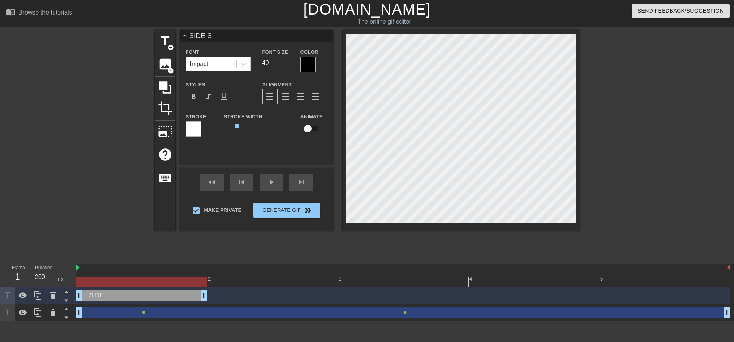
type input "~ SIDE ST"
type textarea "~ SIDE ST"
type input "~ SIDE STO"
type textarea "~ SIDE STO"
type input "~ SIDE STOR"
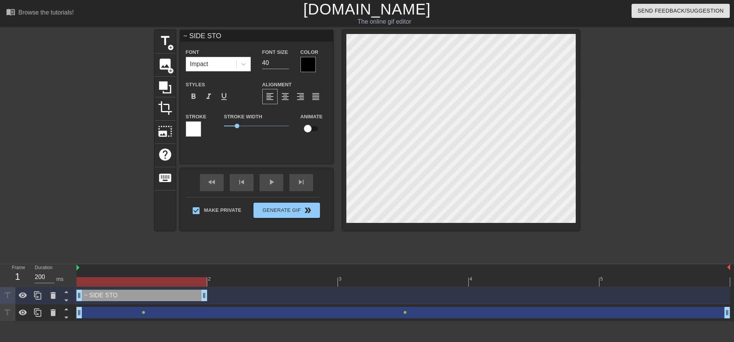
type textarea "~ SIDE STOR"
type input "~ SIDE STORY"
type textarea "~ SIDE STORY"
type input "~ SIDE STORY"
type textarea "~ SIDE STORY"
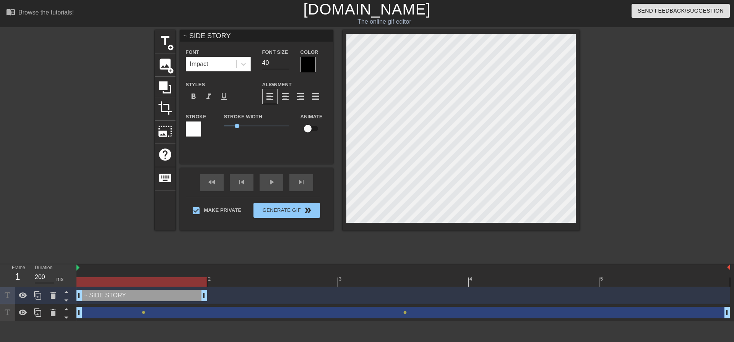
type input "~ SIDE STORY ~"
type textarea "~ SIDE STORY ~"
click at [307, 66] on div at bounding box center [307, 64] width 15 height 15
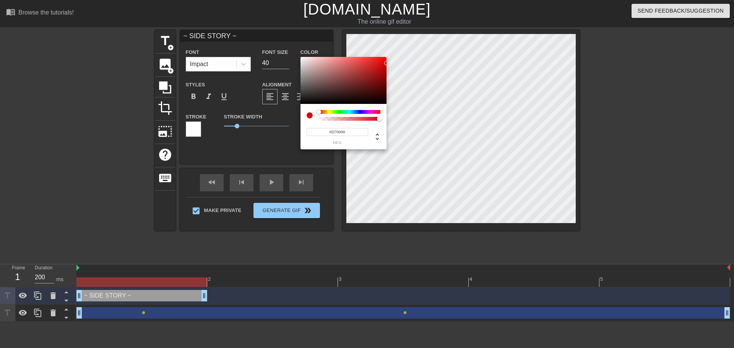
type input "#D50101"
drag, startPoint x: 383, startPoint y: 71, endPoint x: 386, endPoint y: 65, distance: 7.0
click at [386, 65] on div at bounding box center [343, 80] width 86 height 47
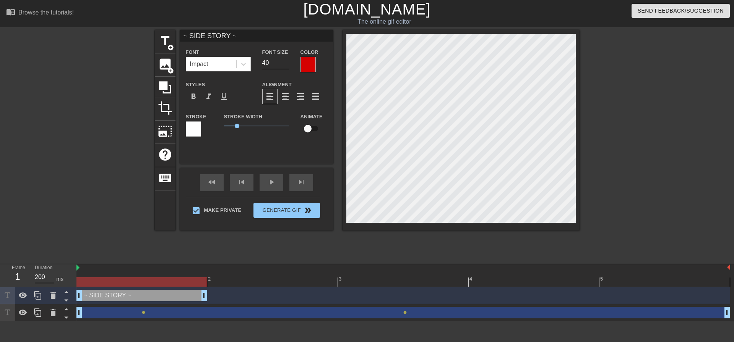
scroll to position [1, 1]
click at [198, 128] on div at bounding box center [193, 129] width 15 height 15
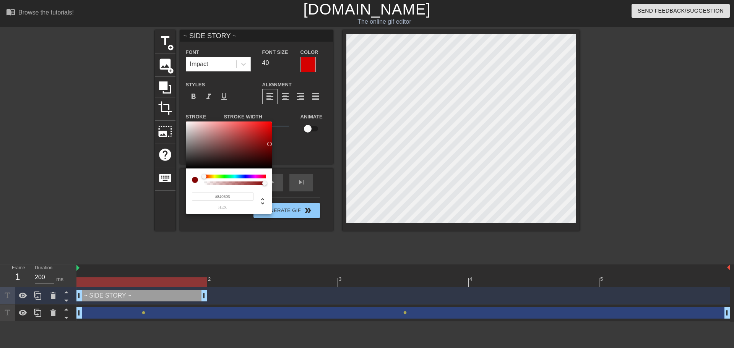
type input "#840101"
drag, startPoint x: 251, startPoint y: 139, endPoint x: 271, endPoint y: 144, distance: 20.6
click at [271, 144] on div at bounding box center [229, 145] width 86 height 47
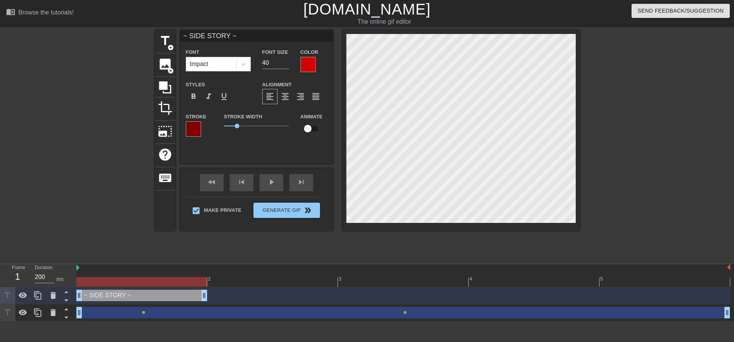
click at [307, 64] on div at bounding box center [307, 64] width 15 height 15
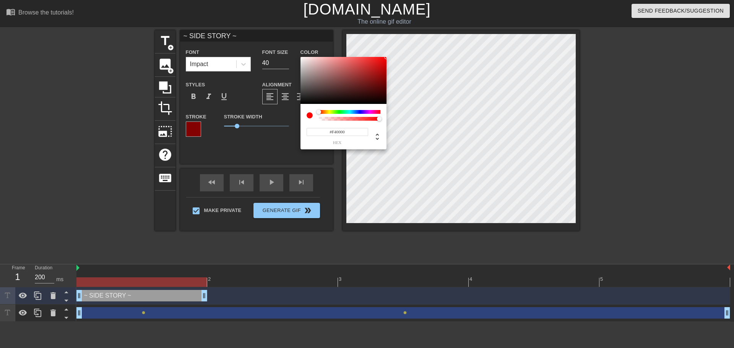
type input "#F20000"
drag, startPoint x: 387, startPoint y: 81, endPoint x: 393, endPoint y: 59, distance: 22.6
click at [393, 59] on div "#F20000 hex" at bounding box center [367, 174] width 734 height 348
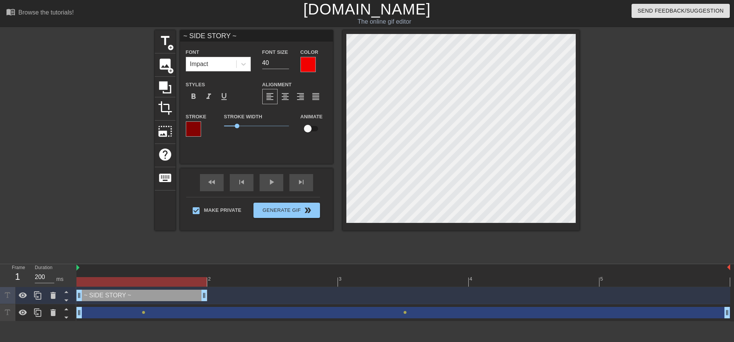
click at [204, 128] on div "Stroke" at bounding box center [199, 124] width 27 height 25
click at [200, 128] on div at bounding box center [193, 129] width 15 height 15
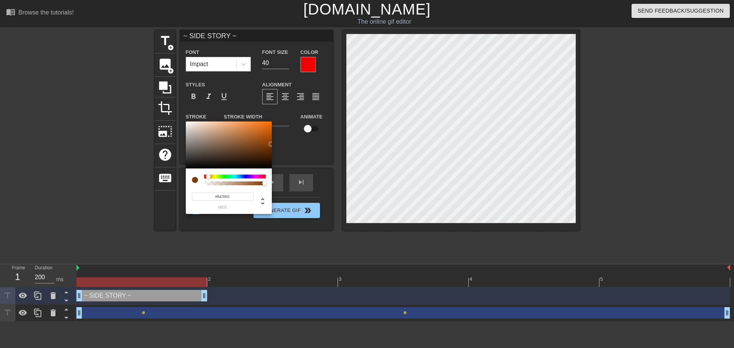
click at [208, 176] on div at bounding box center [210, 177] width 5 height 5
type input "#632F08"
click at [265, 150] on div at bounding box center [229, 145] width 86 height 47
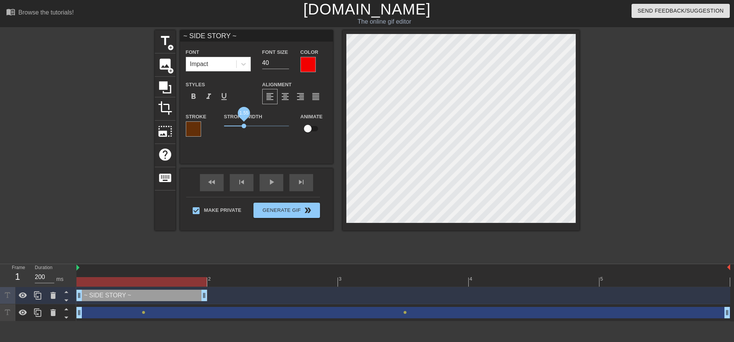
click at [244, 126] on span "1.55" at bounding box center [256, 126] width 65 height 9
click at [318, 129] on input "checkbox" at bounding box center [308, 129] width 44 height 15
checkbox input "true"
click at [172, 297] on div "~ SIDE STORY ~ drag_handle drag_handle" at bounding box center [141, 295] width 131 height 11
drag, startPoint x: 186, startPoint y: 297, endPoint x: 161, endPoint y: 301, distance: 25.9
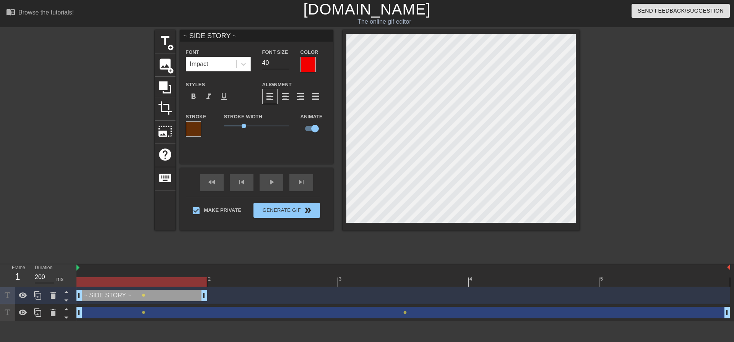
click at [161, 301] on div "~ SIDE STORY ~ drag_handle drag_handle" at bounding box center [141, 295] width 131 height 11
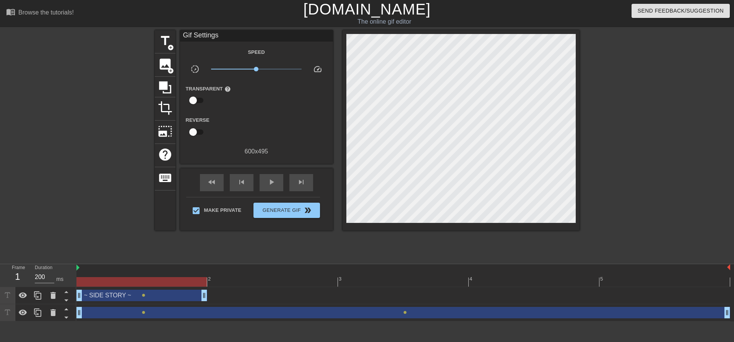
click at [250, 298] on div "~ SIDE STORY ~ drag_handle drag_handle lens" at bounding box center [402, 295] width 653 height 11
click at [217, 301] on div "~ SIDE STORY ~ drag_handle drag_handle lens" at bounding box center [402, 295] width 653 height 11
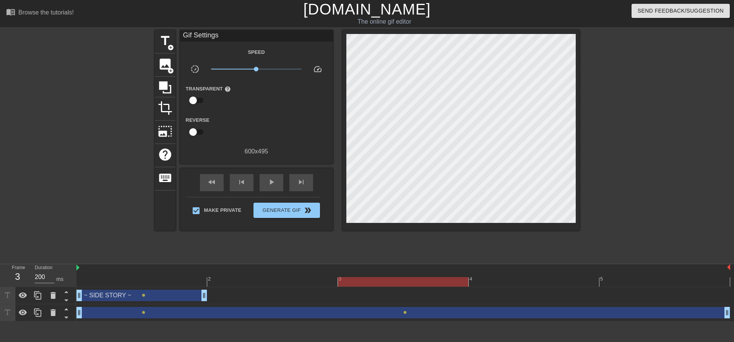
click at [388, 282] on div at bounding box center [402, 282] width 653 height 10
click at [388, 295] on div "~ SIDE STORY ~ drag_handle drag_handle lens" at bounding box center [402, 295] width 653 height 11
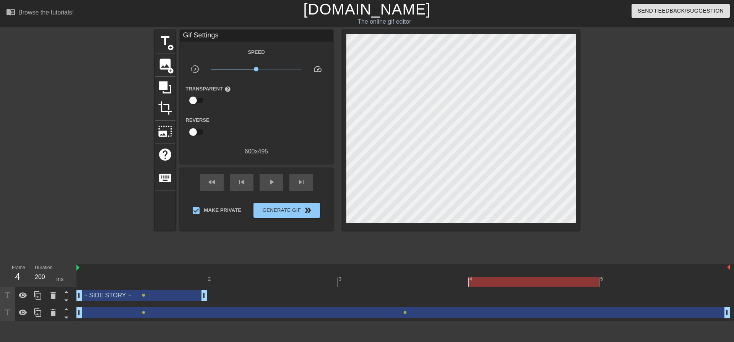
click at [495, 285] on div at bounding box center [402, 282] width 653 height 10
click at [264, 286] on div at bounding box center [402, 282] width 653 height 10
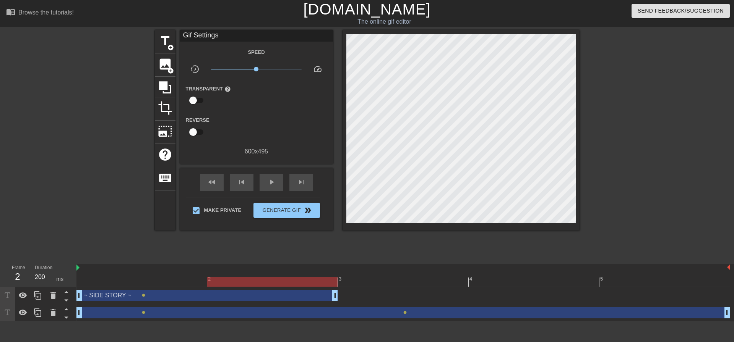
drag, startPoint x: 203, startPoint y: 298, endPoint x: 272, endPoint y: 296, distance: 69.2
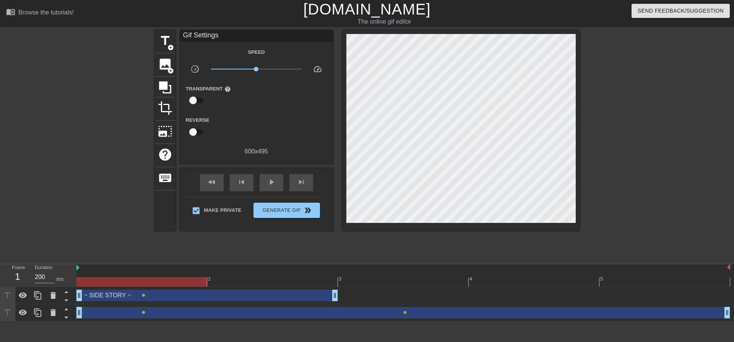
click at [181, 282] on div at bounding box center [402, 282] width 653 height 10
drag, startPoint x: 728, startPoint y: 268, endPoint x: 720, endPoint y: 271, distance: 8.9
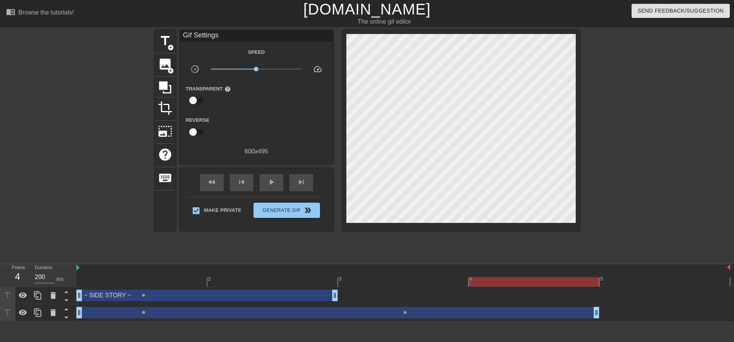
drag, startPoint x: 725, startPoint y: 315, endPoint x: 615, endPoint y: 317, distance: 110.8
click at [615, 317] on div "drag_handle drag_handle lens lens" at bounding box center [402, 312] width 653 height 11
click at [605, 288] on div "~ SIDE STORY ~ drag_handle drag_handle lens" at bounding box center [402, 295] width 653 height 17
click at [494, 295] on div "~ SIDE STORY ~ drag_handle drag_handle lens" at bounding box center [402, 295] width 653 height 11
click at [232, 69] on span "x0.285" at bounding box center [256, 69] width 91 height 9
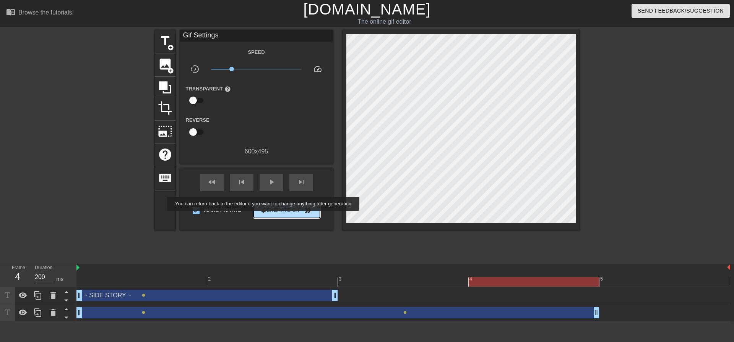
click at [269, 214] on span "Generate Gif double_arrow" at bounding box center [286, 210] width 60 height 9
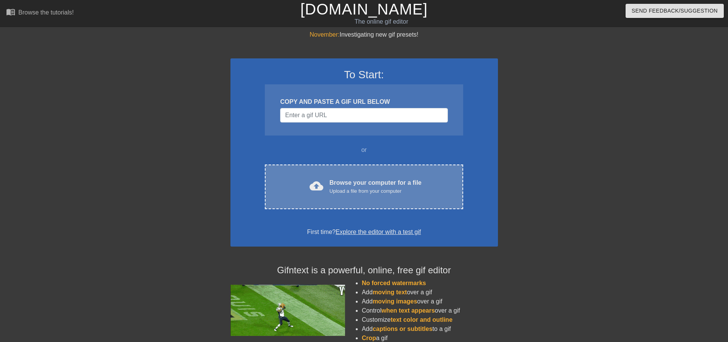
click at [357, 165] on div "cloud_upload Browse your computer for a file Upload a file from your computer C…" at bounding box center [364, 187] width 198 height 45
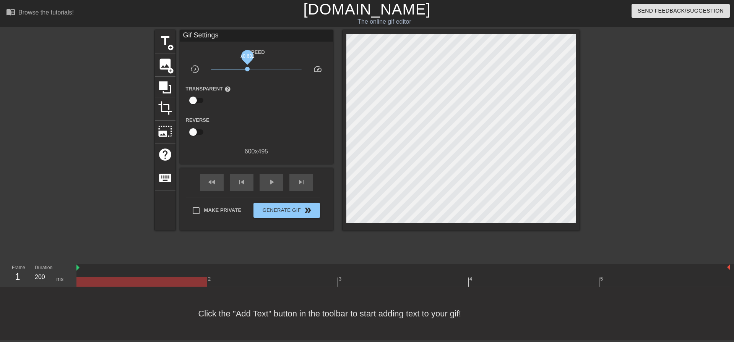
click at [247, 68] on span "x0.631" at bounding box center [256, 69] width 91 height 9
click at [161, 75] on div "image add_circle" at bounding box center [165, 65] width 21 height 23
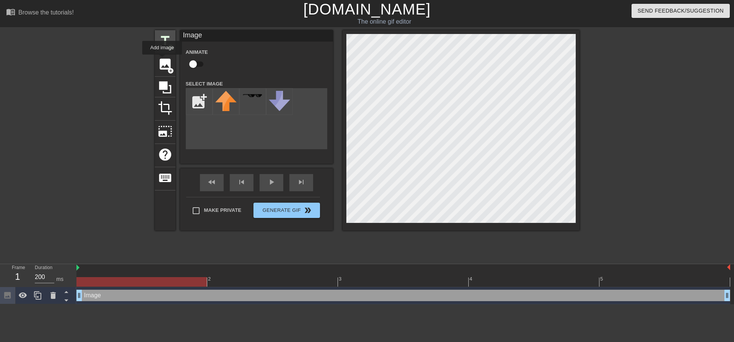
click at [165, 44] on span "title" at bounding box center [165, 41] width 15 height 15
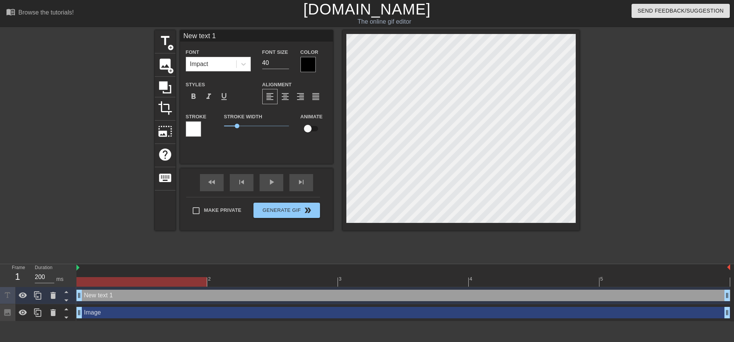
drag, startPoint x: 106, startPoint y: 315, endPoint x: 38, endPoint y: 317, distance: 68.4
click at [106, 315] on div "Image drag_handle drag_handle" at bounding box center [402, 312] width 653 height 11
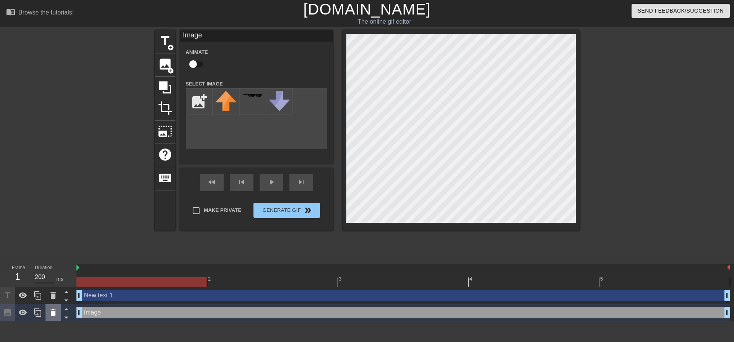
click at [51, 318] on div at bounding box center [52, 313] width 15 height 17
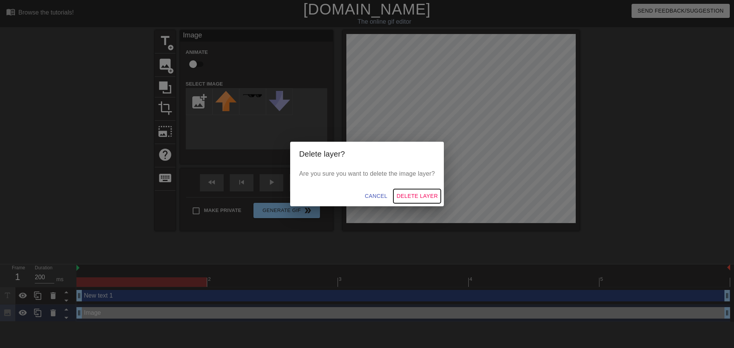
click at [412, 196] on span "Delete Layer" at bounding box center [416, 196] width 41 height 10
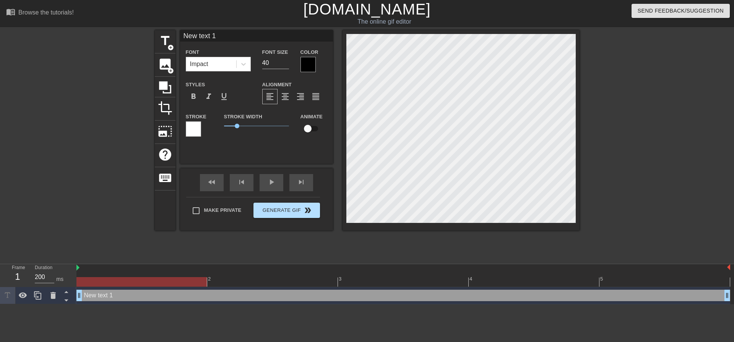
type textarea "~!"
type input "~!"
type textarea "~!"
type input "~!"
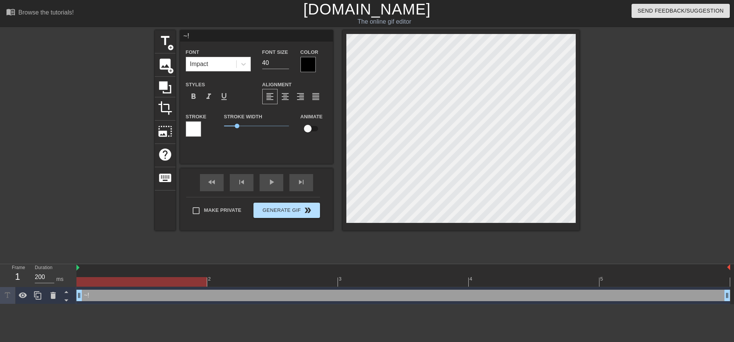
type textarea "~!"
type input "~"
type textarea "~"
type input "~"
type textarea "~"
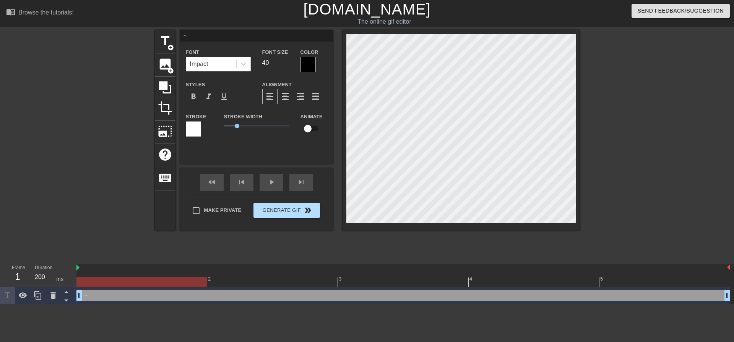
type input "~ S"
type textarea "~ SI"
type input "~ SID"
type textarea "~ SID"
type input "~ SIDE"
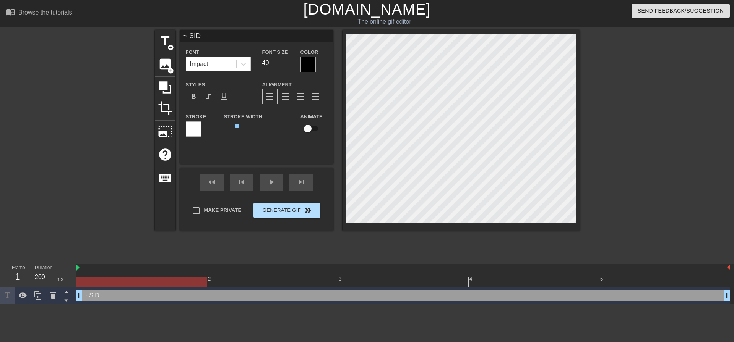
type textarea "~ SIDE"
type input "~ SIDE"
type textarea "~ SIDE"
type input "~ SIDE S"
type textarea "~ SIDE S"
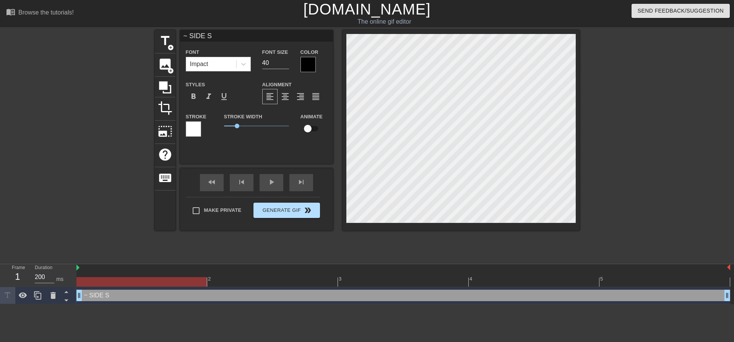
type input "~ SIDE ST"
type textarea "~ SIDE STO"
type input "~ SIDE STOR"
type textarea "~ SIDE STOR"
type input "~ SIDE STORY"
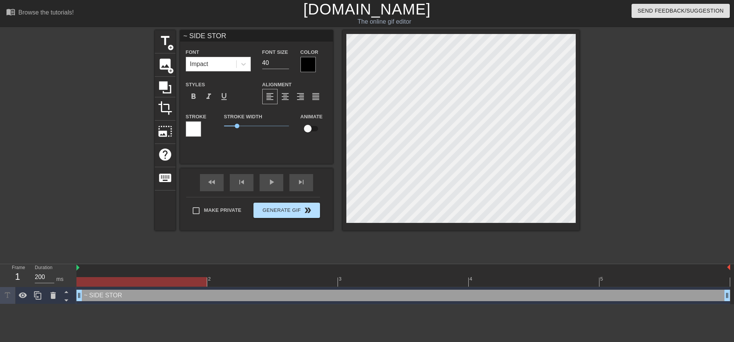
type textarea "~ SIDE STORY"
type input "~ SIDE STORY"
type textarea "~ SIDE STORY"
type input "~ SIDE STORY ~"
type textarea "~ SIDE STORY ~"
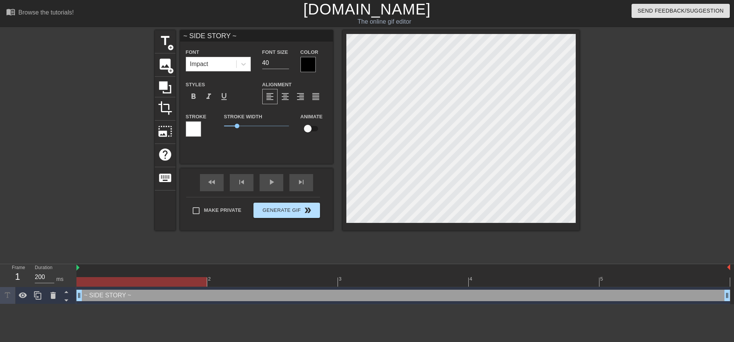
scroll to position [1, 3]
type input "~ SIDE STORS~"
type textarea "~ SIDE STORS~"
type input "~ SIDE STOR~"
type textarea "~ SIDE STOR~"
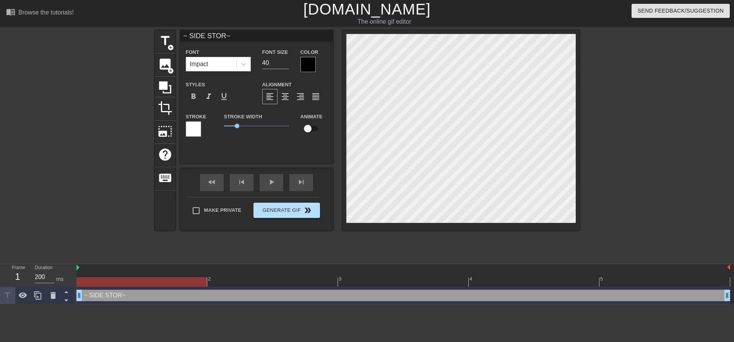
type input "~ SIDE ~"
type textarea "~ SIDE ~"
type input "~ ~"
type textarea "~ ~"
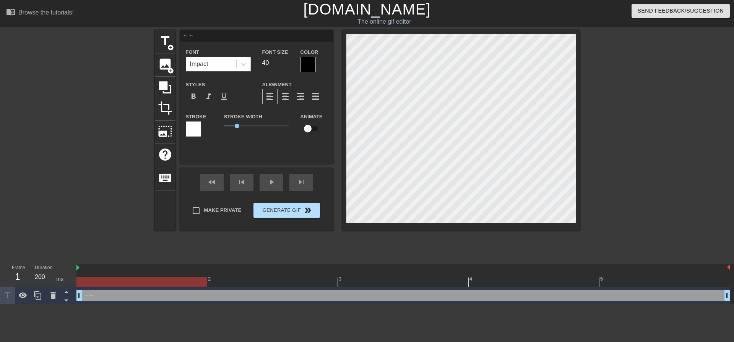
type input "~ S~"
type textarea "~ S~"
type input "~ Si~"
type textarea "~ Si~"
type input "~ Sid~"
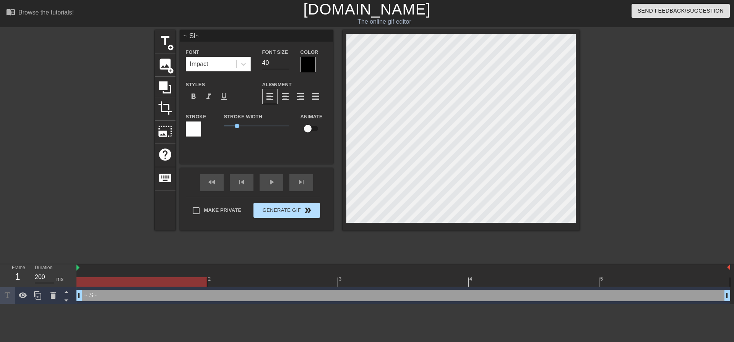
type textarea "~ Sid~"
type input "~ Side~"
type textarea "~ Side~"
type input "~ Side ~"
type textarea "~ Side ~"
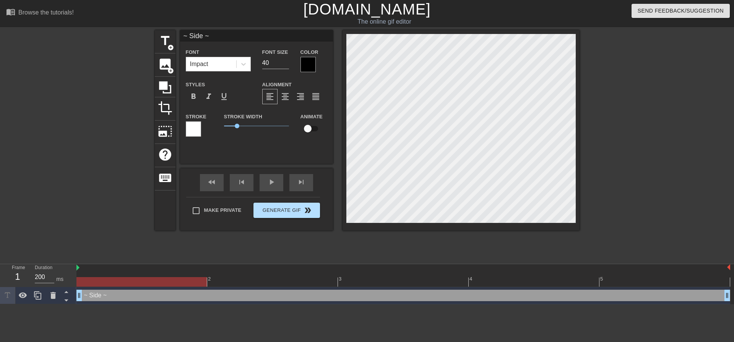
type input "~ Side S~"
type textarea "~ Side S~"
type input "~ Side St~"
type textarea "~ Side St~"
type input "~ Side Sto~"
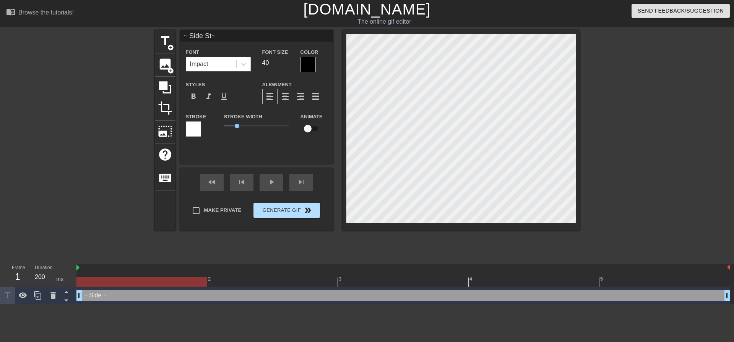
type textarea "~ Side Sto~"
type input "~ Side Stor~"
type textarea "~ Side Story~"
type input "~ Side Story ~"
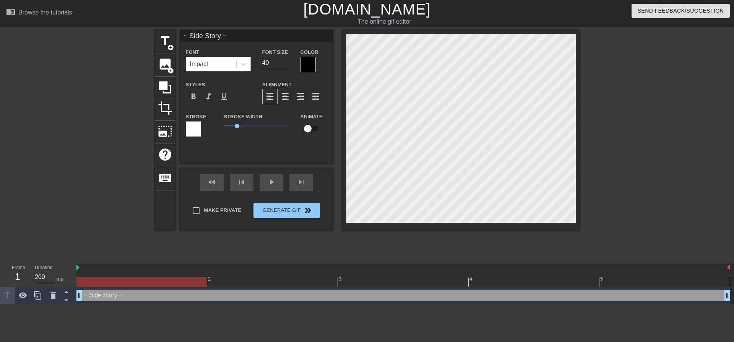
type textarea "~ Side Story ~"
click at [211, 58] on div "Impact" at bounding box center [211, 64] width 50 height 14
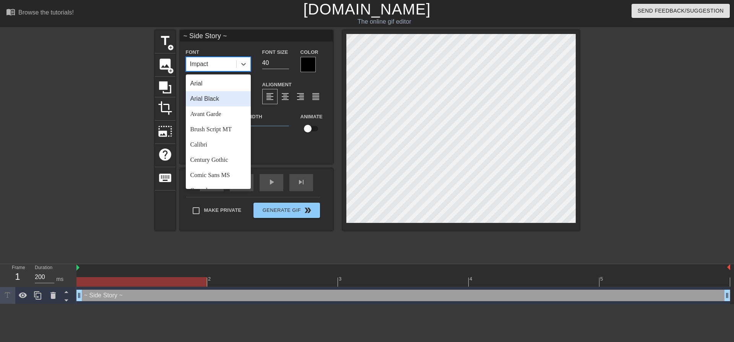
click at [219, 105] on div "Arial Black" at bounding box center [218, 98] width 65 height 15
click at [220, 70] on div "Arial Black" at bounding box center [211, 64] width 50 height 14
click at [221, 121] on div "Avant Garde" at bounding box center [218, 114] width 65 height 15
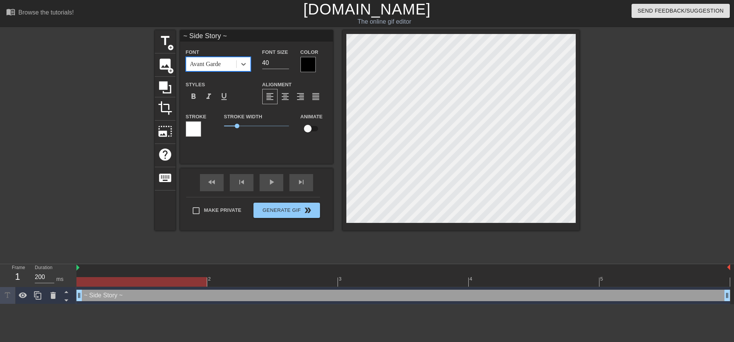
click at [221, 70] on div "Avant Garde" at bounding box center [211, 64] width 50 height 14
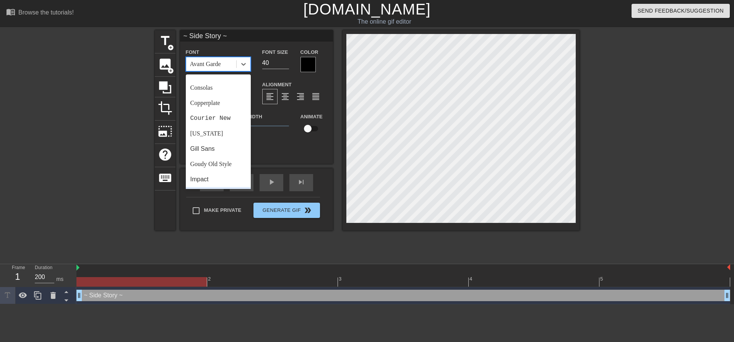
scroll to position [153, 0]
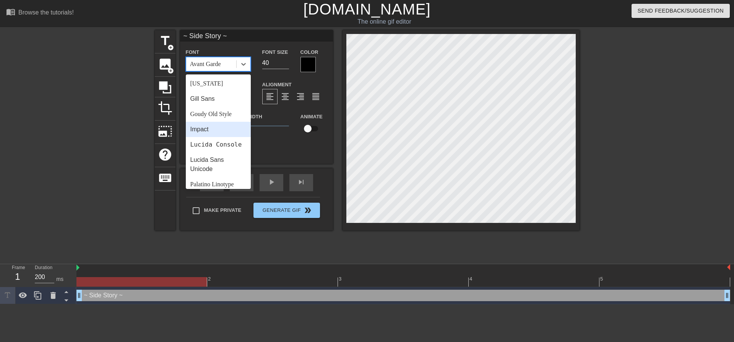
click at [217, 130] on div "Impact" at bounding box center [218, 129] width 65 height 15
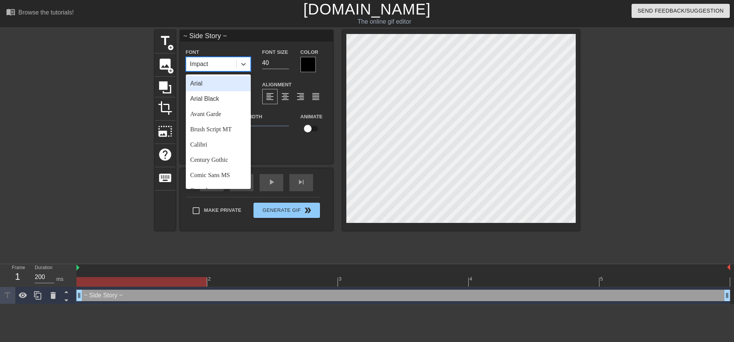
click at [216, 63] on div "Impact" at bounding box center [211, 64] width 50 height 14
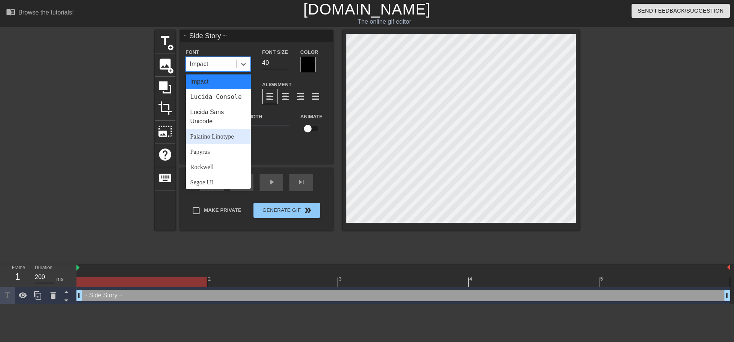
scroll to position [159, 0]
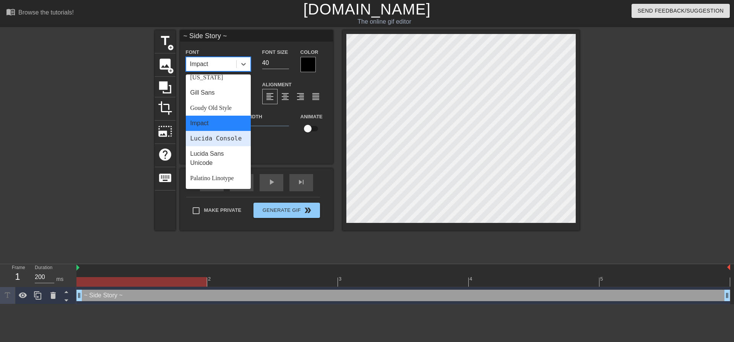
click at [213, 146] on div "Lucida Console" at bounding box center [218, 138] width 65 height 15
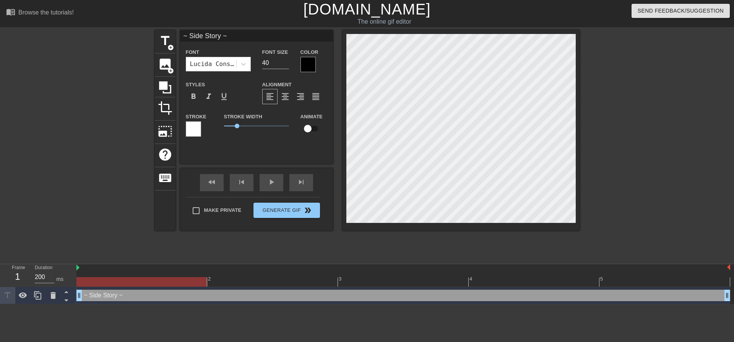
click at [302, 67] on div at bounding box center [307, 64] width 15 height 15
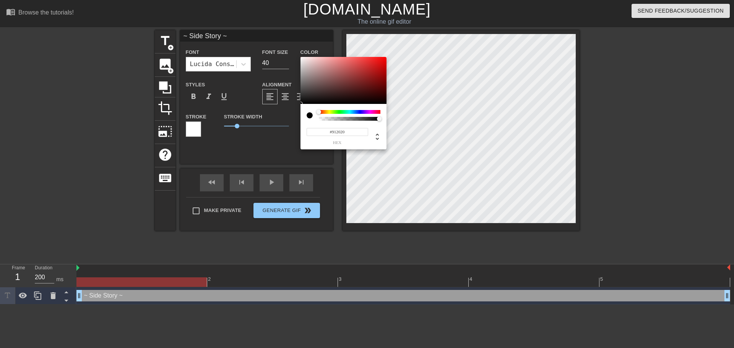
type input "#911F1F"
click at [368, 77] on div at bounding box center [343, 80] width 86 height 47
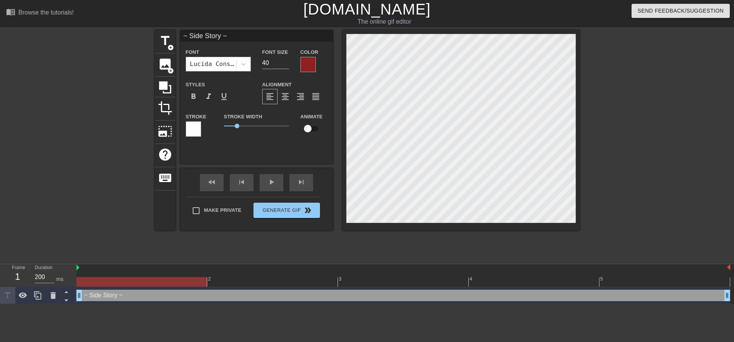
click at [195, 133] on div at bounding box center [193, 129] width 15 height 15
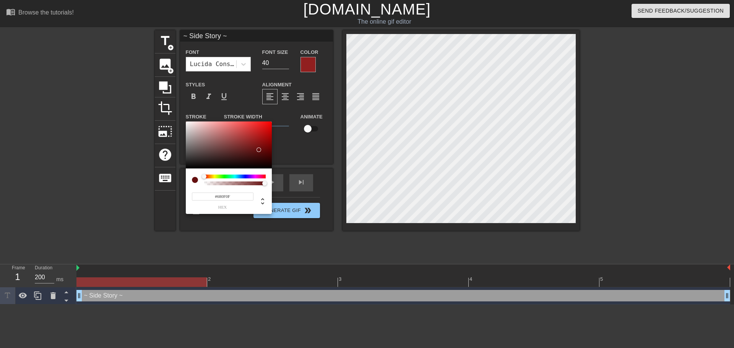
type input "#680E0E"
drag, startPoint x: 227, startPoint y: 154, endPoint x: 260, endPoint y: 149, distance: 33.1
click at [260, 149] on div at bounding box center [229, 145] width 86 height 47
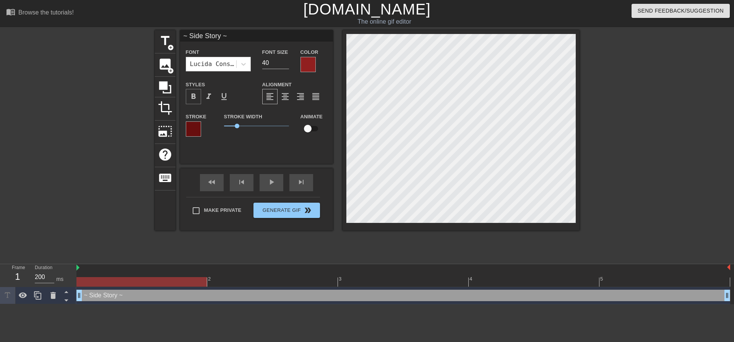
click at [198, 90] on div "format_bold" at bounding box center [193, 96] width 15 height 15
type input "~"
type textarea "~"
type input "~"
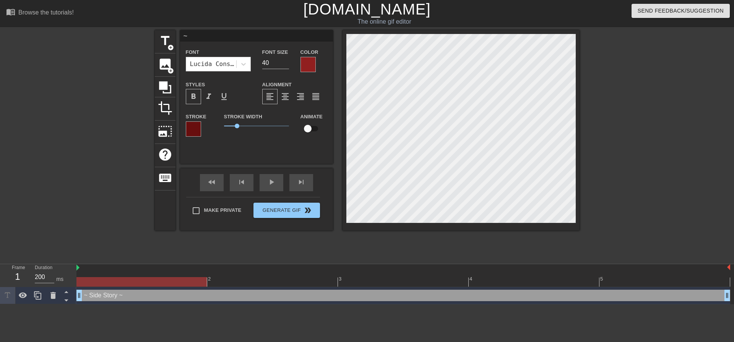
type textarea "~"
type input "~ S"
type textarea "~ S"
type input "~ SI"
type textarea "~ SI"
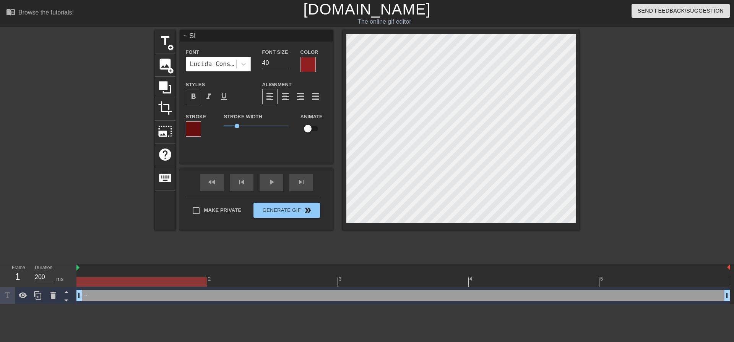
type input "~ SID"
type textarea "~ SID"
type input "~ SIDE"
type textarea "~ SIDE"
type input "~ SIDE"
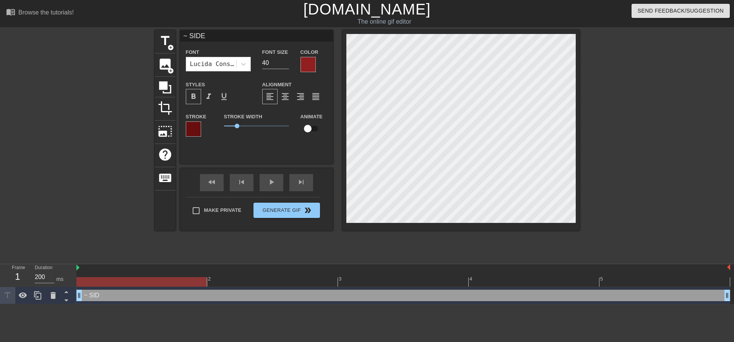
type textarea "~ SIDE"
type input "~ SIDE S"
type textarea "~ SIDE ST"
type input "~ SIDE ST"
type textarea "~ SIDE STO"
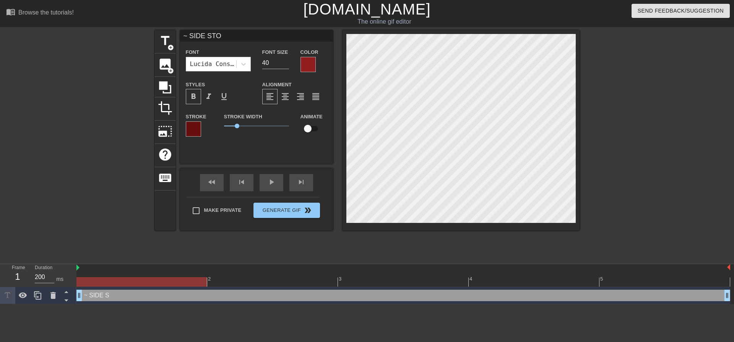
type input "~ SIDE STOR"
type textarea "~ SIDE STORY"
type input "~ SIDE STORY"
type textarea "~ SIDE STORY"
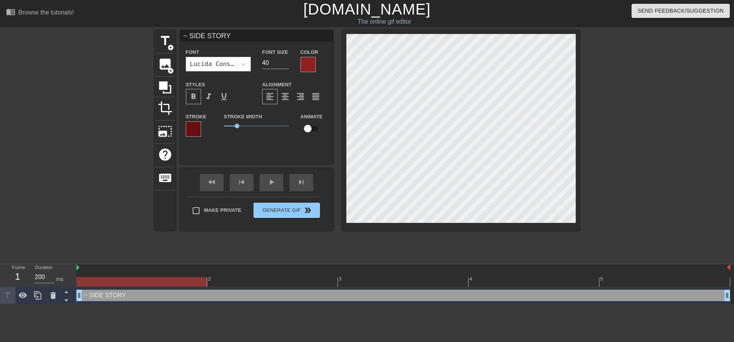
type input "~ SIDE STORY ~"
type textarea "~ SIDE STORY ~"
click at [304, 55] on label "Color" at bounding box center [309, 53] width 18 height 8
click at [306, 61] on div at bounding box center [307, 64] width 15 height 15
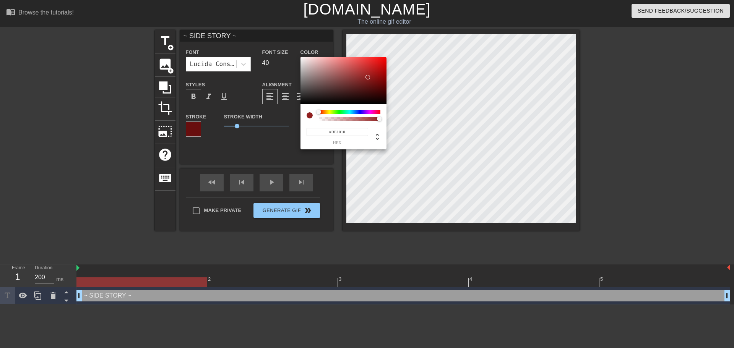
type input "#FF0000"
drag, startPoint x: 379, startPoint y: 69, endPoint x: 398, endPoint y: 42, distance: 32.8
click at [398, 42] on div "#FF0000 hex" at bounding box center [367, 174] width 734 height 348
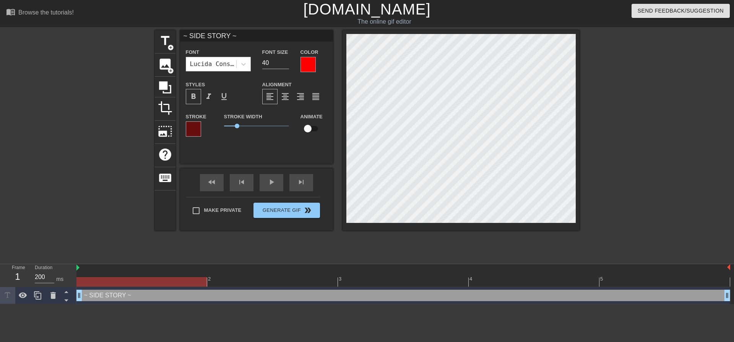
drag, startPoint x: 245, startPoint y: 136, endPoint x: 592, endPoint y: 161, distance: 347.9
click at [592, 161] on div "title add_circle image add_circle crop photo_size_select_large help keyboard ~ …" at bounding box center [367, 144] width 734 height 229
click at [166, 65] on span "image" at bounding box center [165, 64] width 15 height 15
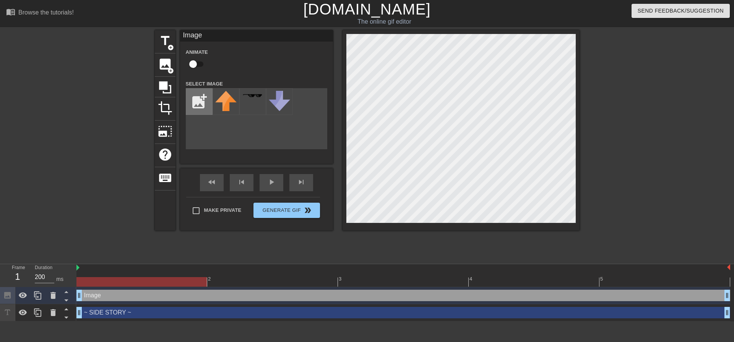
click at [201, 99] on input "file" at bounding box center [199, 102] width 26 height 26
click at [217, 104] on img at bounding box center [225, 98] width 21 height 14
click at [194, 101] on input "file" at bounding box center [199, 102] width 26 height 26
type input "C:\fakepath\empty-stamp-10.png"
click at [220, 102] on img at bounding box center [225, 100] width 21 height 18
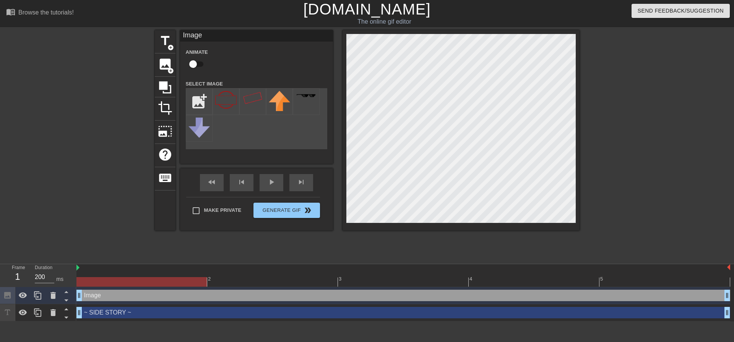
click at [188, 295] on div "Image drag_handle drag_handle" at bounding box center [402, 295] width 653 height 11
click at [51, 298] on icon at bounding box center [52, 295] width 5 height 7
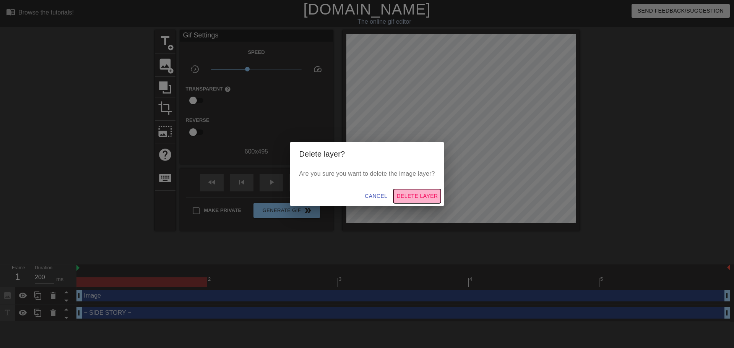
click at [410, 198] on span "Delete Layer" at bounding box center [416, 196] width 41 height 10
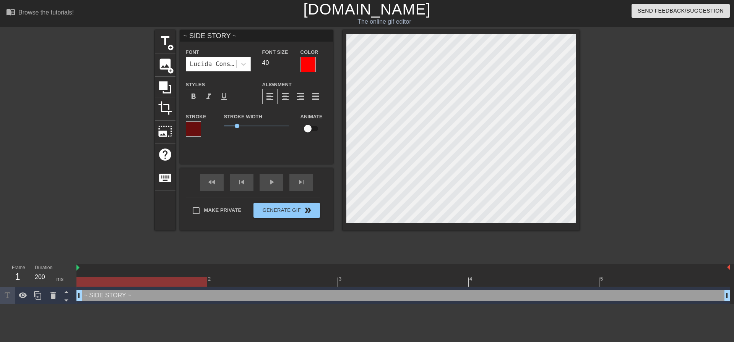
click at [358, 294] on div "~ SIDE STORY ~ drag_handle drag_handle" at bounding box center [402, 295] width 653 height 11
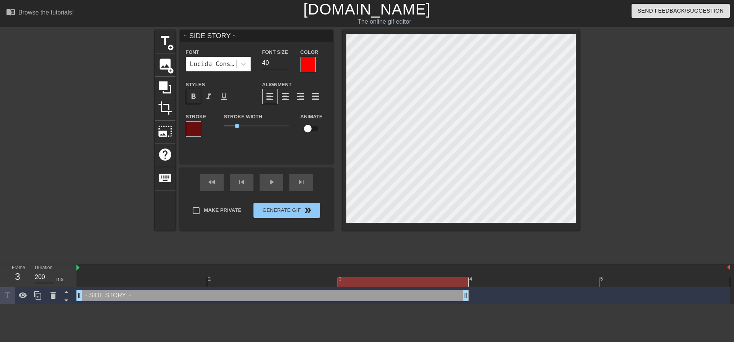
drag, startPoint x: 728, startPoint y: 296, endPoint x: 431, endPoint y: 297, distance: 296.6
click at [448, 245] on div "title add_circle image add_circle crop photo_size_select_large help keyboard ~ …" at bounding box center [367, 144] width 425 height 229
click at [117, 245] on div at bounding box center [88, 144] width 115 height 229
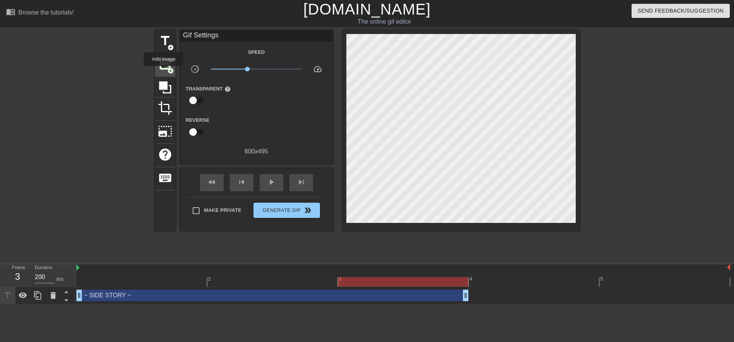
click at [164, 71] on div "image add_circle" at bounding box center [165, 65] width 21 height 23
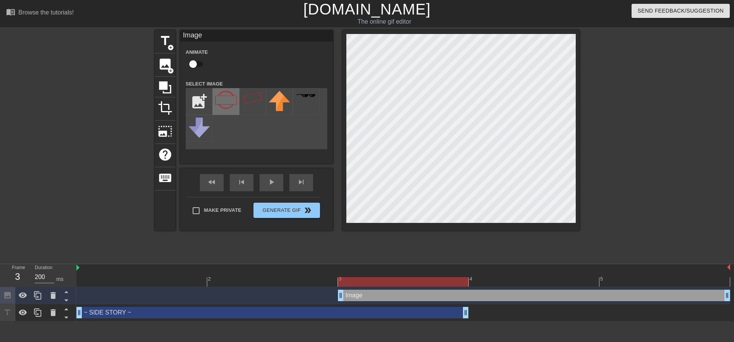
click at [229, 97] on img at bounding box center [225, 100] width 21 height 18
click at [192, 317] on div "~ SIDE STORY ~ drag_handle drag_handle" at bounding box center [272, 312] width 392 height 11
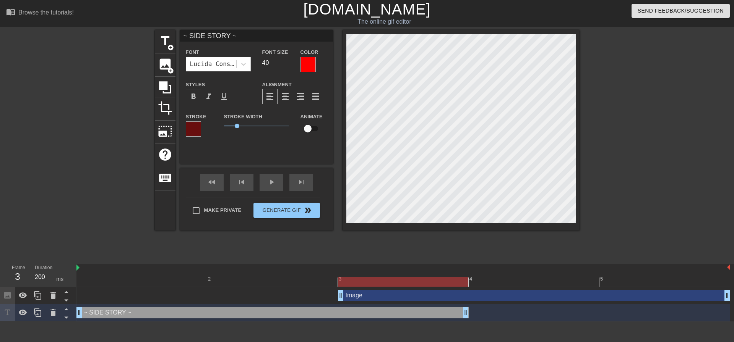
click at [192, 317] on div "~ SIDE STORY ~ drag_handle drag_handle" at bounding box center [272, 312] width 392 height 11
click at [223, 97] on span "format_underline" at bounding box center [223, 96] width 9 height 9
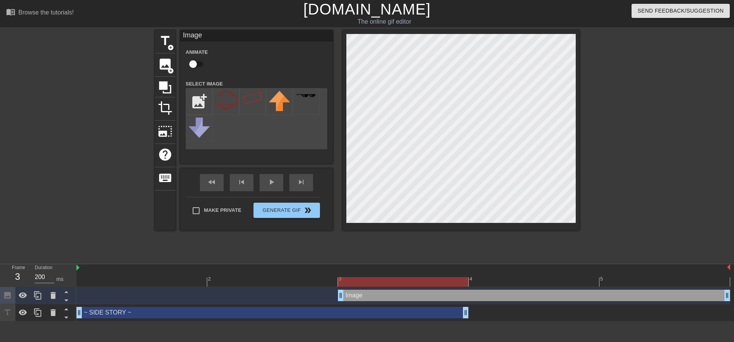
click at [351, 300] on div "Image drag_handle drag_handle" at bounding box center [534, 295] width 392 height 11
click at [349, 314] on div "~ SIDE STORY ~ drag_handle drag_handle" at bounding box center [272, 312] width 392 height 11
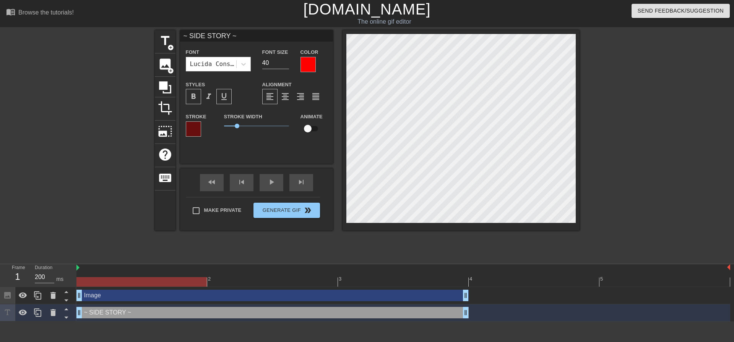
drag, startPoint x: 397, startPoint y: 293, endPoint x: 157, endPoint y: 298, distance: 240.1
click at [157, 298] on div "Image drag_handle drag_handle" at bounding box center [272, 295] width 392 height 11
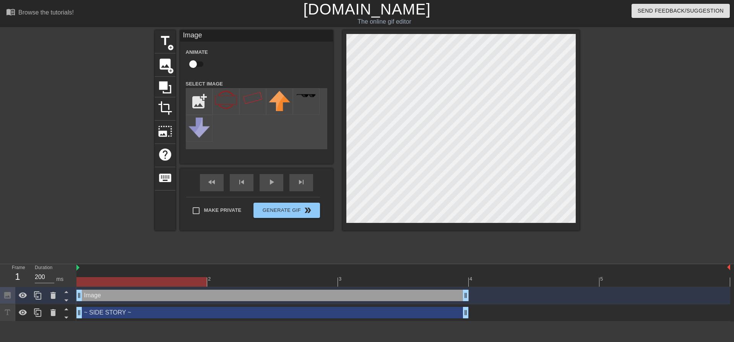
click at [382, 312] on div "~ SIDE STORY ~ drag_handle drag_handle" at bounding box center [272, 312] width 392 height 11
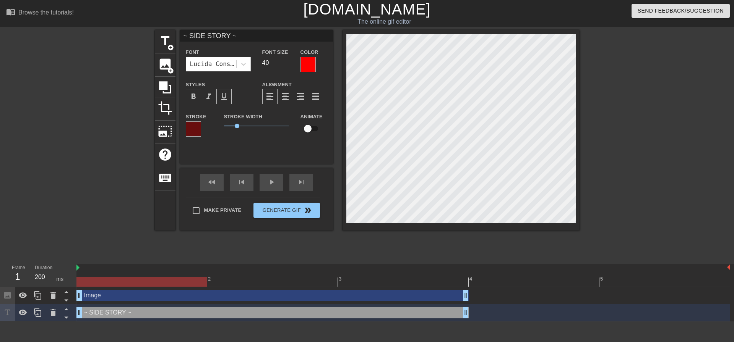
click at [219, 94] on div "format_underline" at bounding box center [223, 96] width 15 height 15
click at [212, 97] on div "format_italic" at bounding box center [208, 96] width 15 height 15
click at [212, 97] on span "format_italic" at bounding box center [208, 96] width 9 height 9
click at [166, 129] on span "photo_size_select_large" at bounding box center [165, 131] width 15 height 15
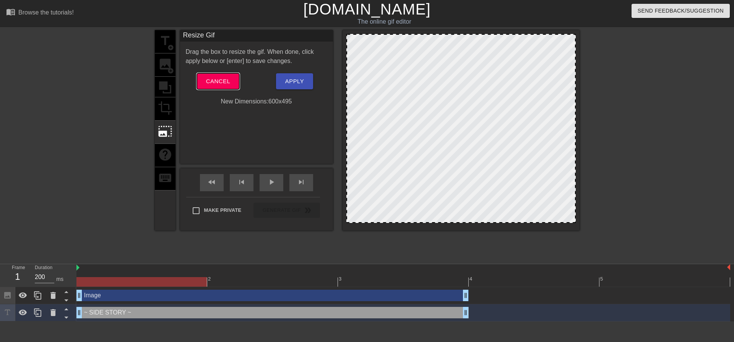
click at [215, 85] on span "Cancel" at bounding box center [218, 81] width 24 height 10
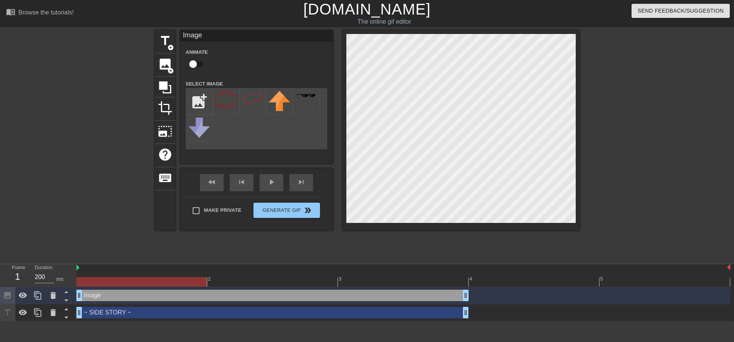
click at [188, 64] on input "checkbox" at bounding box center [193, 64] width 44 height 15
click at [198, 62] on input "checkbox" at bounding box center [200, 64] width 44 height 15
checkbox input "false"
click at [164, 45] on span "title" at bounding box center [165, 41] width 15 height 15
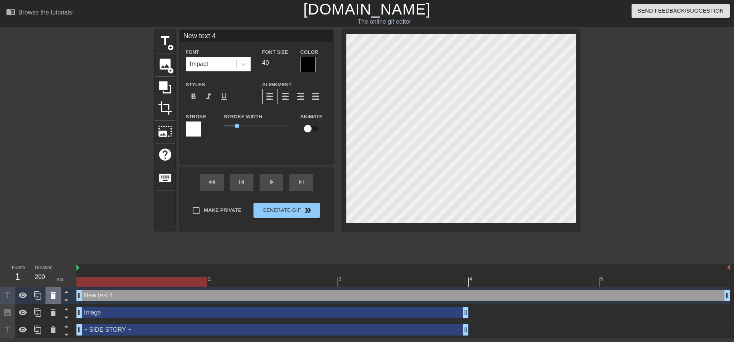
click at [52, 302] on div at bounding box center [52, 295] width 15 height 17
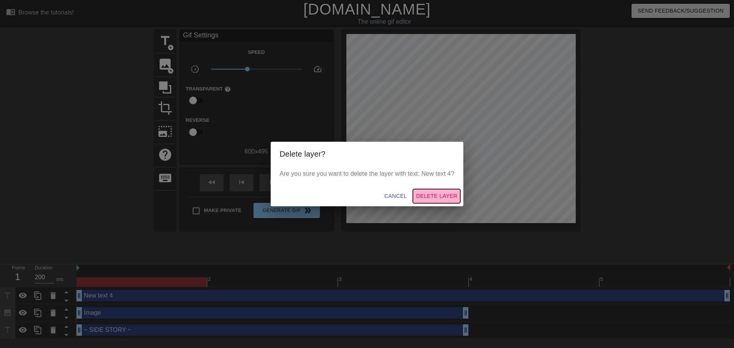
click at [422, 195] on span "Delete Layer" at bounding box center [436, 196] width 41 height 10
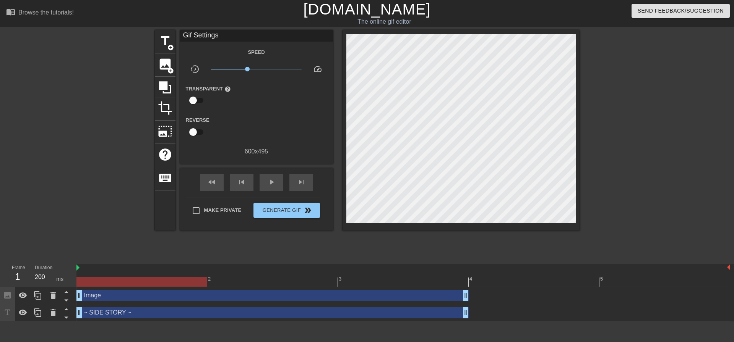
click at [121, 316] on div "~ SIDE STORY ~ drag_handle drag_handle" at bounding box center [272, 312] width 392 height 11
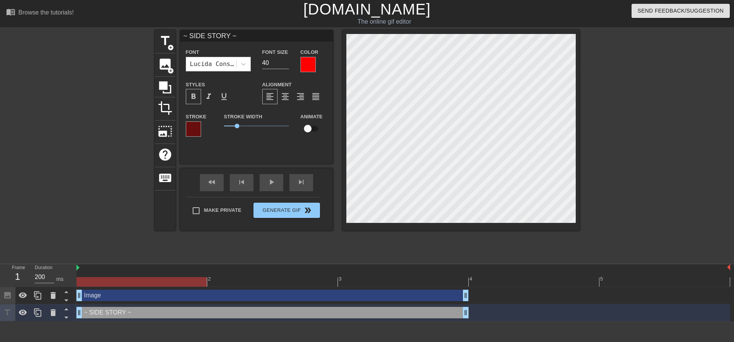
scroll to position [1, 1]
type input "SIDE STORY ~"
type textarea "SIDE STORY ~"
type input "SIDE STORY ~"
type textarea "SIDE STORY ~"
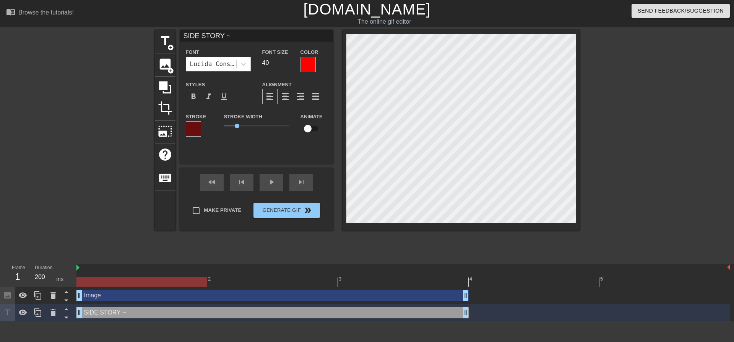
type input "SIDE STORY"
type textarea "SIDE STORY"
type input "SIDE STORY"
type textarea "SIDE STORY"
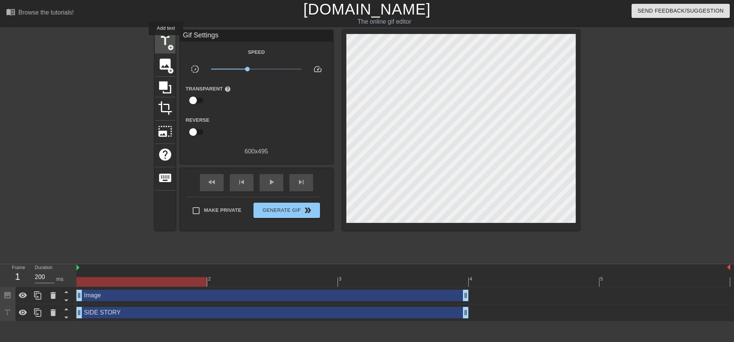
click at [166, 41] on span "title" at bounding box center [165, 41] width 15 height 15
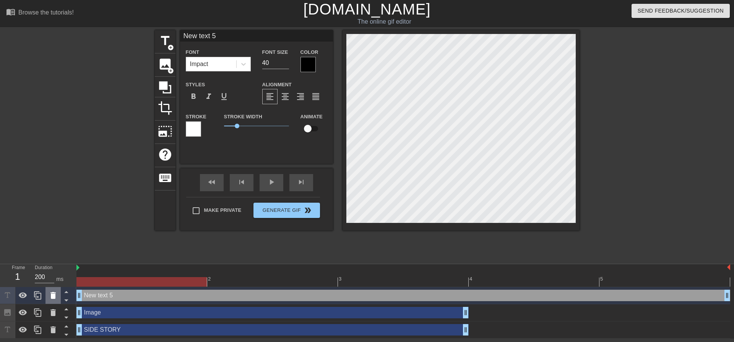
click at [49, 298] on icon at bounding box center [53, 295] width 9 height 9
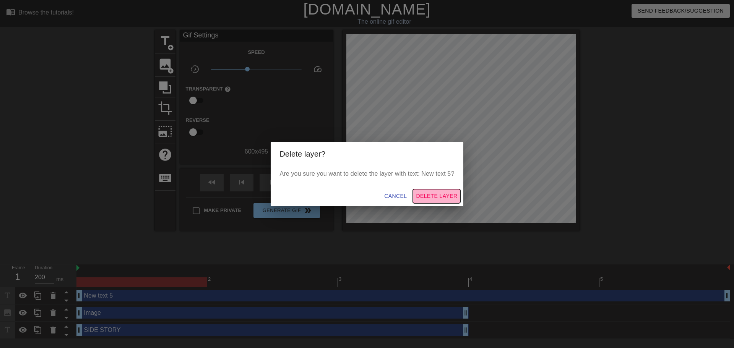
click at [442, 199] on span "Delete Layer" at bounding box center [436, 196] width 41 height 10
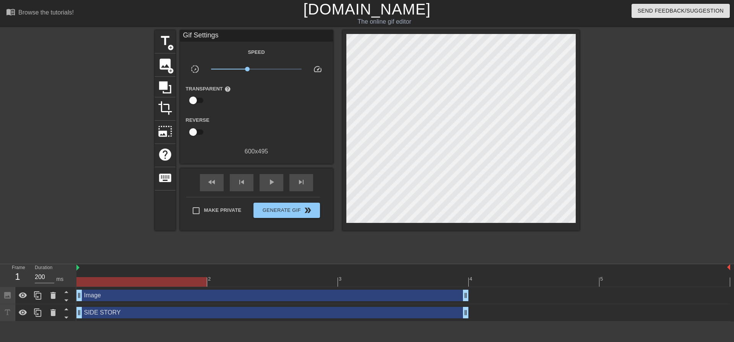
click at [174, 318] on div "SIDE STORY drag_handle drag_handle" at bounding box center [272, 312] width 392 height 11
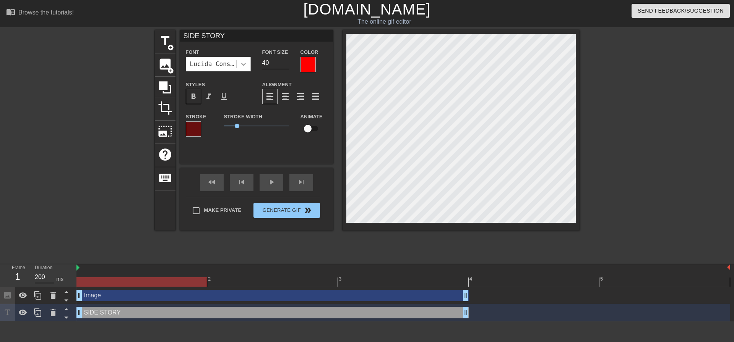
click at [241, 68] on icon at bounding box center [244, 64] width 8 height 8
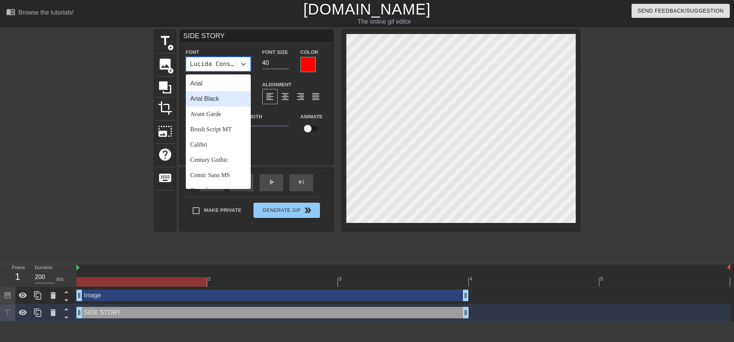
click at [222, 101] on div "Arial Black" at bounding box center [218, 98] width 65 height 15
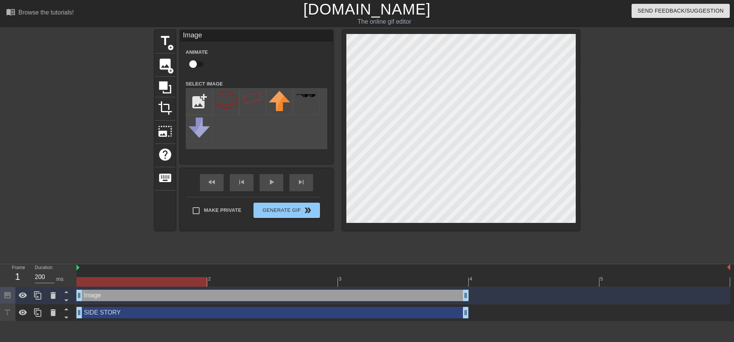
click at [91, 135] on div at bounding box center [88, 144] width 115 height 229
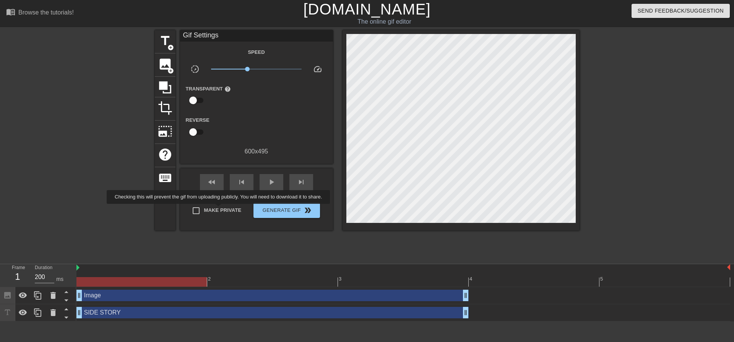
click at [219, 209] on span "Make Private" at bounding box center [222, 211] width 37 height 8
click at [204, 209] on input "Make Private" at bounding box center [196, 211] width 16 height 16
checkbox input "true"
click at [273, 210] on span "Generate Gif double_arrow" at bounding box center [286, 210] width 60 height 9
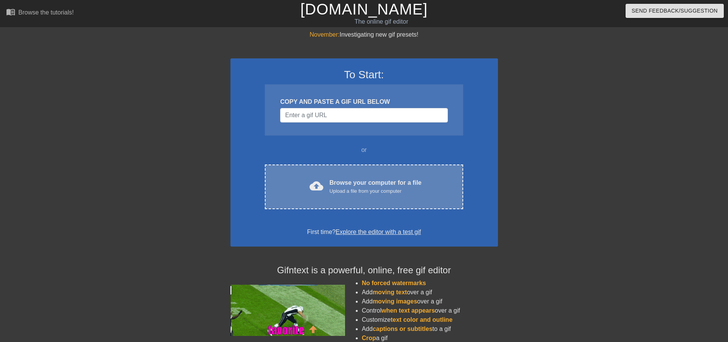
click at [339, 195] on div "Upload a file from your computer" at bounding box center [375, 192] width 92 height 8
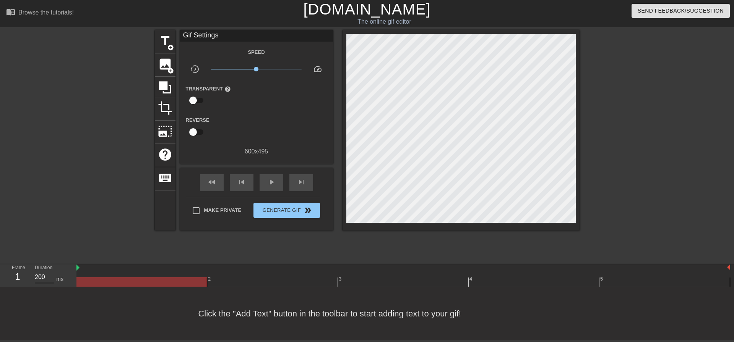
click at [205, 208] on span "Make Private" at bounding box center [222, 211] width 37 height 8
click at [204, 208] on input "Make Private" at bounding box center [196, 211] width 16 height 16
checkbox input "true"
click at [167, 77] on div at bounding box center [165, 87] width 21 height 21
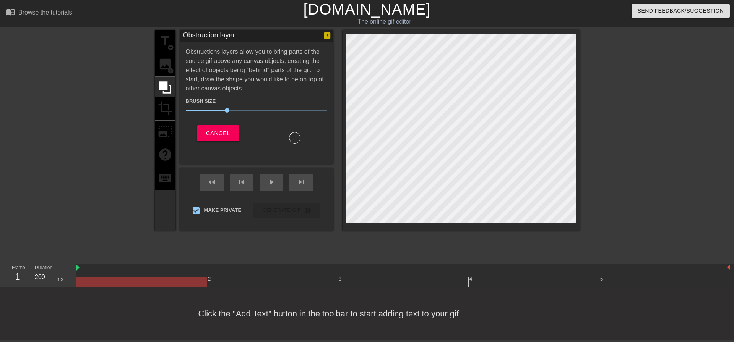
click at [163, 67] on div "title add_circle image add_circle crop photo_size_select_large help keyboard" at bounding box center [165, 130] width 21 height 201
click at [216, 126] on button "Cancel" at bounding box center [218, 133] width 42 height 16
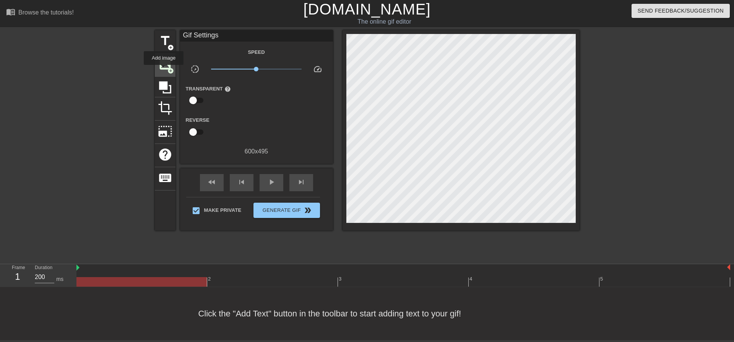
click at [164, 70] on span "image" at bounding box center [165, 64] width 15 height 15
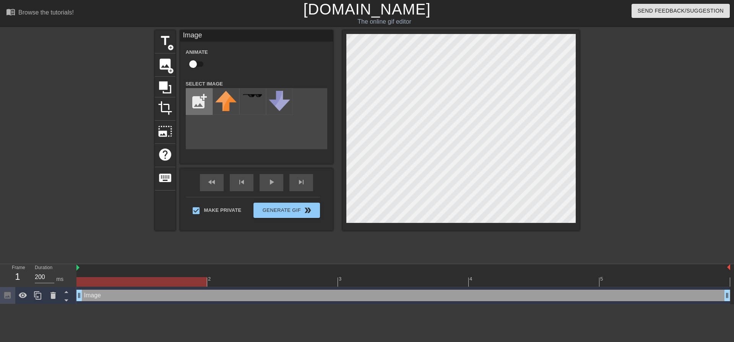
click at [197, 104] on input "file" at bounding box center [199, 102] width 26 height 26
type input "C:\fakepath\empty-stamp-10.png"
click at [54, 300] on icon at bounding box center [53, 295] width 9 height 9
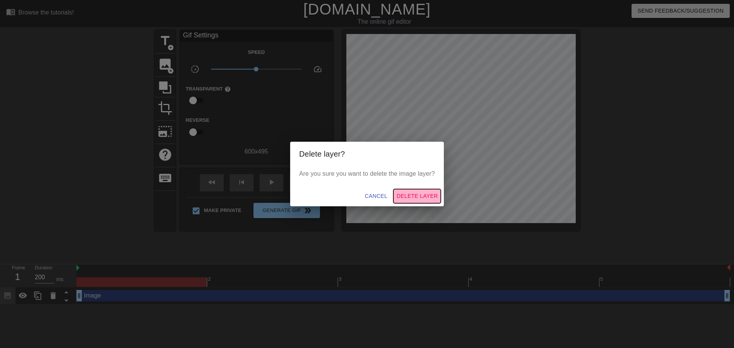
click at [416, 192] on span "Delete Layer" at bounding box center [416, 196] width 41 height 10
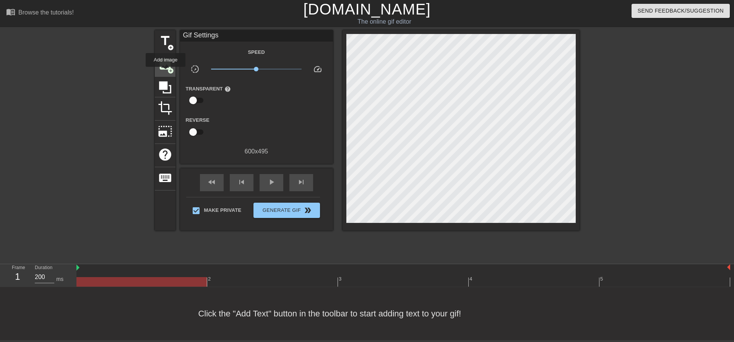
click at [164, 65] on span "image" at bounding box center [165, 64] width 15 height 15
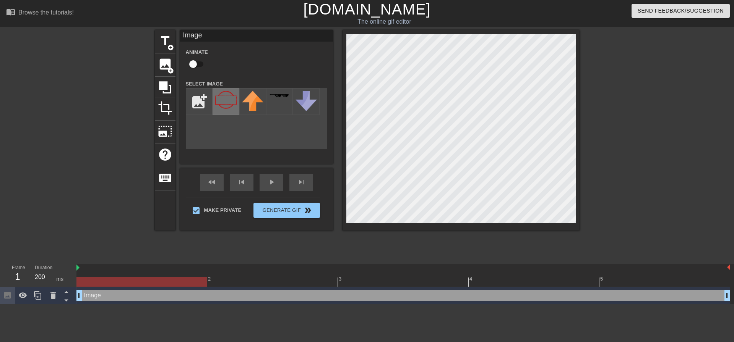
click at [224, 100] on img at bounding box center [225, 100] width 21 height 18
click at [321, 202] on div "title add_circle image add_circle crop photo_size_select_large help keyboard Im…" at bounding box center [367, 130] width 425 height 201
click at [231, 108] on img at bounding box center [225, 100] width 21 height 18
click at [55, 295] on icon at bounding box center [52, 295] width 5 height 7
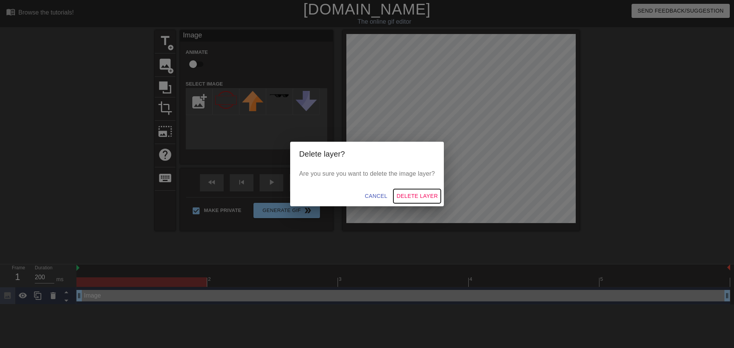
click at [421, 194] on span "Delete Layer" at bounding box center [416, 196] width 41 height 10
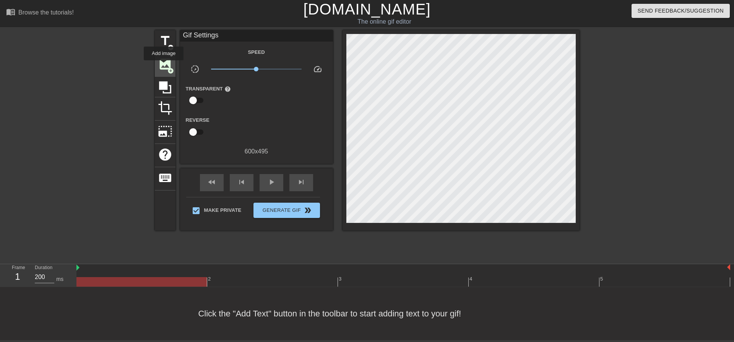
click at [163, 64] on span "image" at bounding box center [165, 64] width 15 height 15
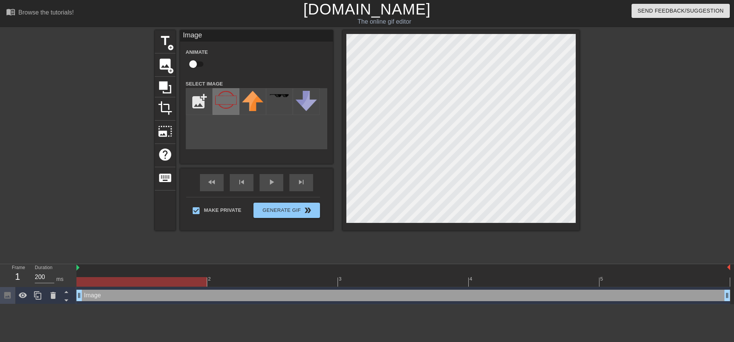
click at [224, 96] on img at bounding box center [225, 100] width 21 height 18
click at [310, 176] on div "title add_circle image add_circle crop photo_size_select_large help keyboard Im…" at bounding box center [367, 130] width 425 height 201
click at [156, 48] on div "title add_circle" at bounding box center [165, 41] width 21 height 23
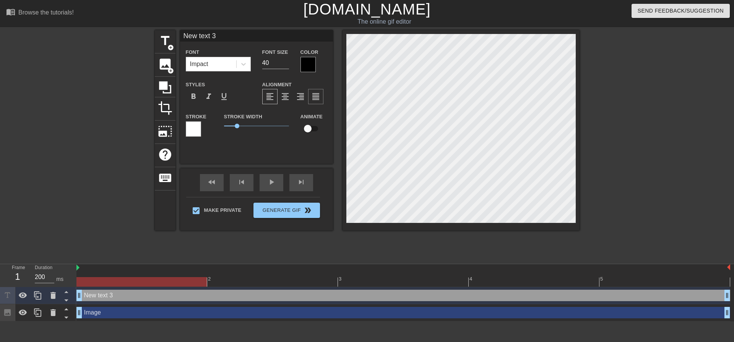
scroll to position [1, 1]
type input "S"
type textarea "S"
type input "SI"
type textarea "SI"
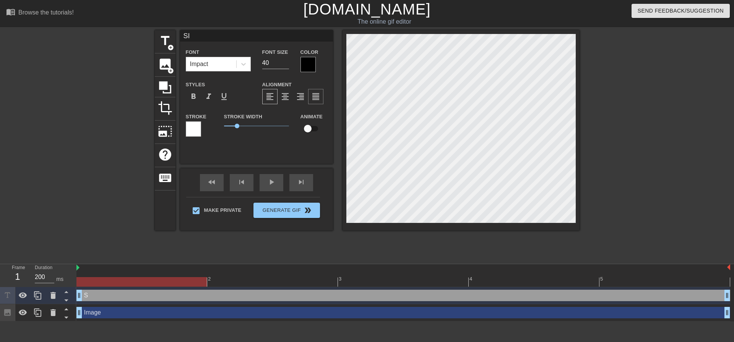
type input "SID"
type textarea "SID"
type input "SIDE"
type textarea "SIDE"
type input "SIDE"
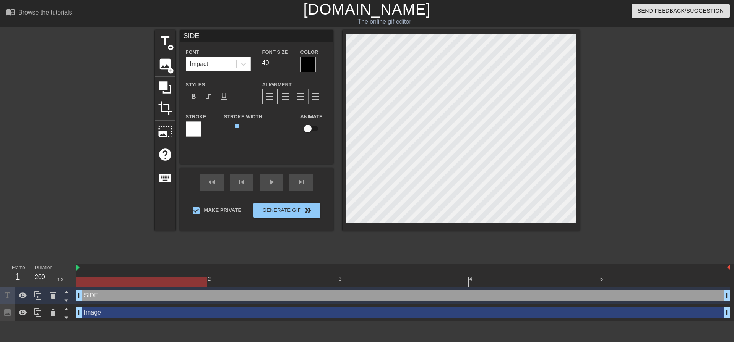
type textarea "SIDE"
type input "SIDE S"
type textarea "SIDE S"
type input "SIDE ST"
type textarea "SIDE ST"
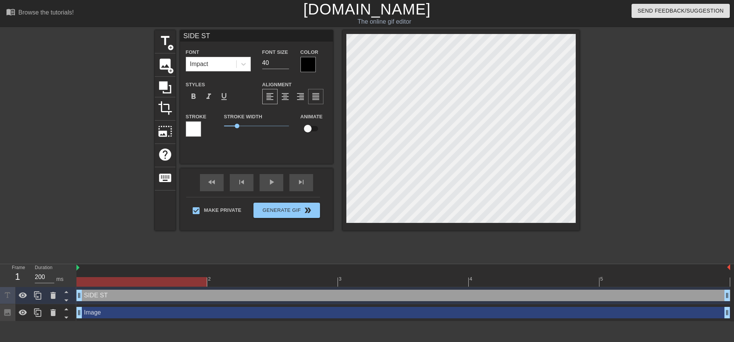
type input "SIDE STO"
type textarea "SIDE STO"
type input "SIDE STOR"
type textarea "SIDE STOR"
type input "SIDE STORY"
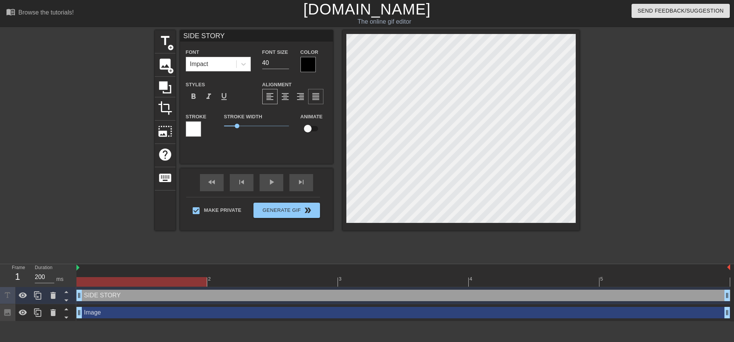
scroll to position [1, 2]
type textarea "SIDE STORY"
click at [305, 69] on div at bounding box center [307, 64] width 15 height 15
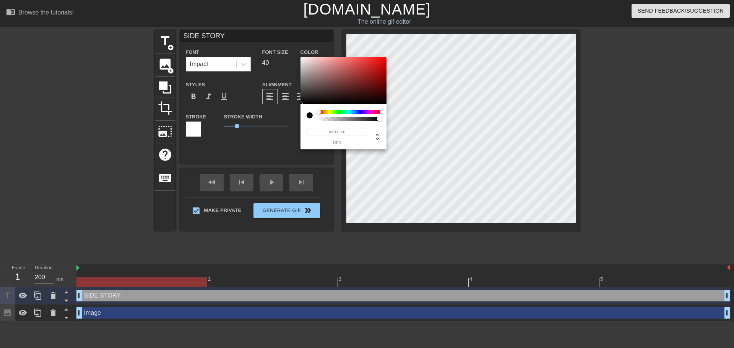
type input "#FF0000"
drag, startPoint x: 376, startPoint y: 60, endPoint x: 412, endPoint y: 47, distance: 38.8
click at [412, 47] on div "#FF0000 hex" at bounding box center [367, 174] width 734 height 348
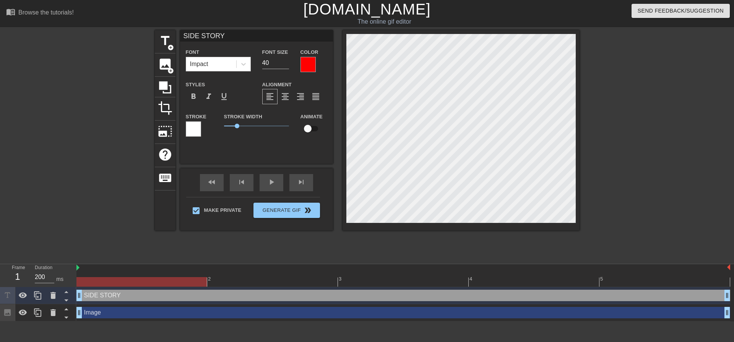
click at [198, 128] on div at bounding box center [193, 129] width 15 height 15
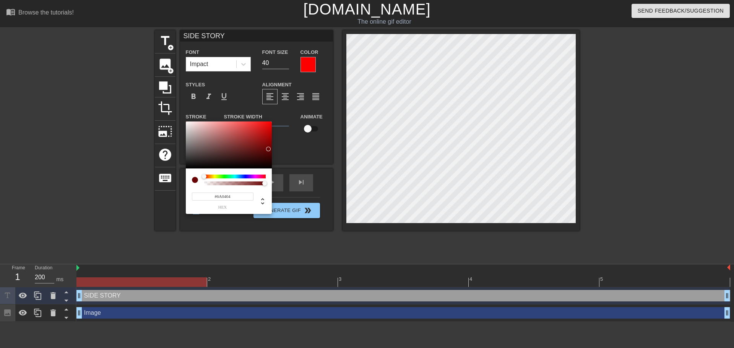
click at [268, 149] on div at bounding box center [229, 145] width 86 height 47
type input "#6A2404"
click at [207, 177] on div at bounding box center [209, 177] width 5 height 5
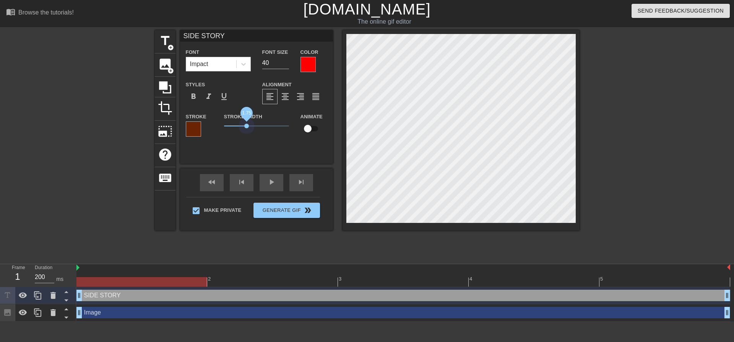
click at [246, 126] on span "1.75" at bounding box center [256, 126] width 65 height 9
click at [217, 67] on div "Impact" at bounding box center [211, 64] width 50 height 14
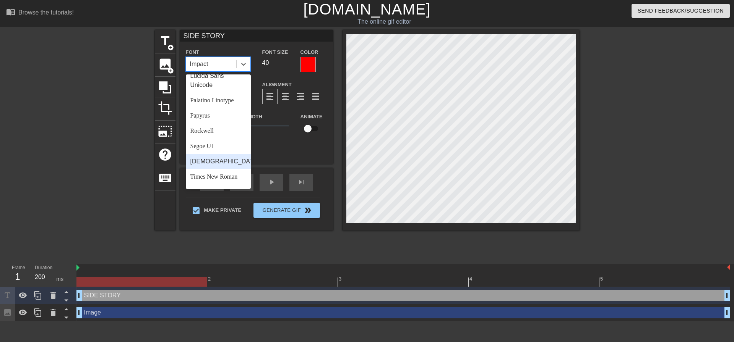
scroll to position [197, 0]
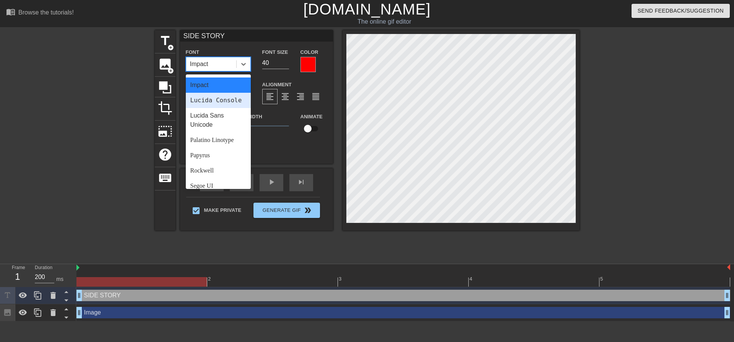
click at [216, 108] on div "Lucida Console" at bounding box center [218, 100] width 65 height 15
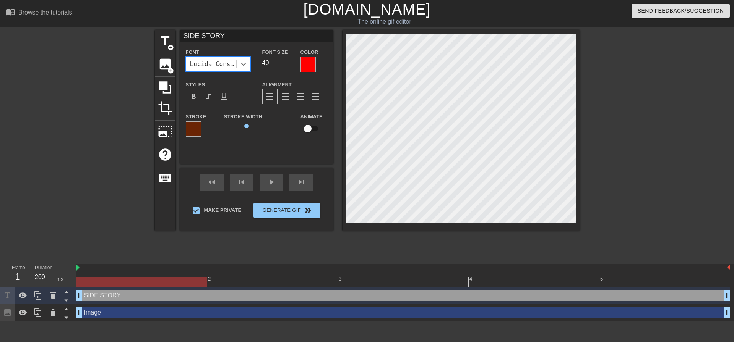
click at [197, 92] on span "format_bold" at bounding box center [193, 96] width 9 height 9
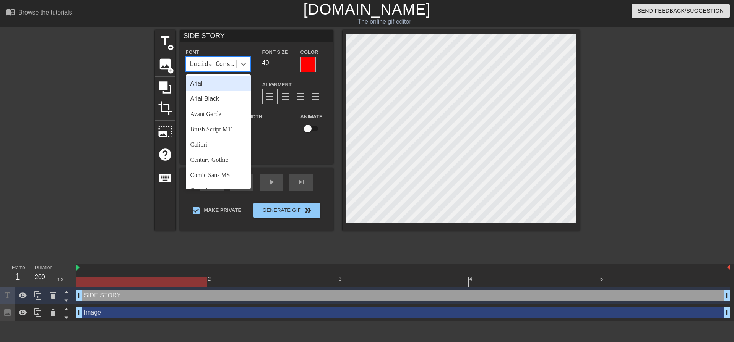
click at [218, 62] on div "Lucida Console" at bounding box center [213, 64] width 47 height 9
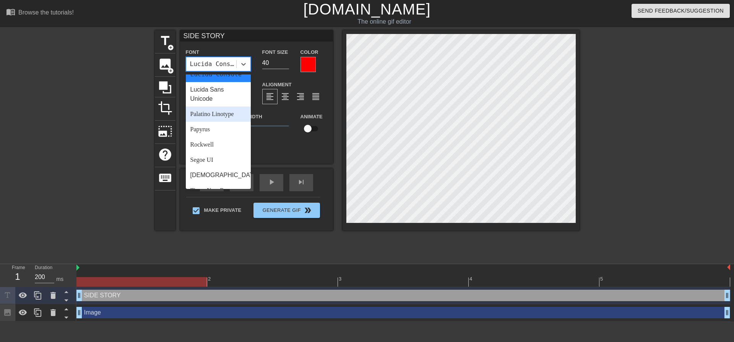
scroll to position [229, 0]
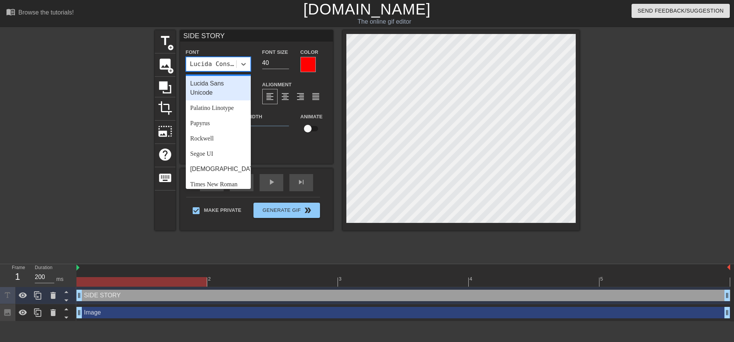
click at [217, 101] on div "Lucida Sans Unicode" at bounding box center [218, 88] width 65 height 24
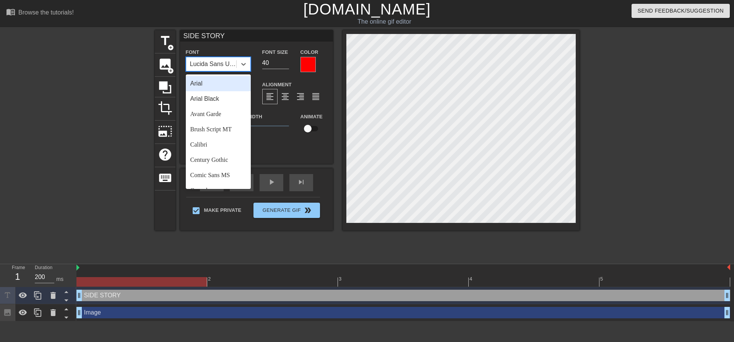
click at [212, 66] on div "Lucida Sans Unicode" at bounding box center [213, 64] width 47 height 9
click at [212, 101] on div "Arial Black" at bounding box center [218, 98] width 65 height 15
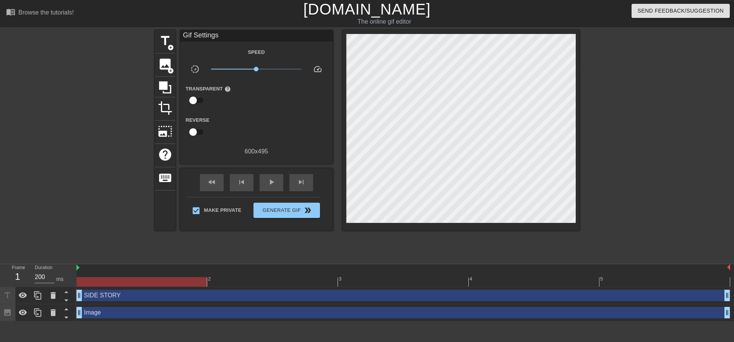
click at [195, 298] on div "SIDE STORY drag_handle drag_handle" at bounding box center [402, 295] width 653 height 11
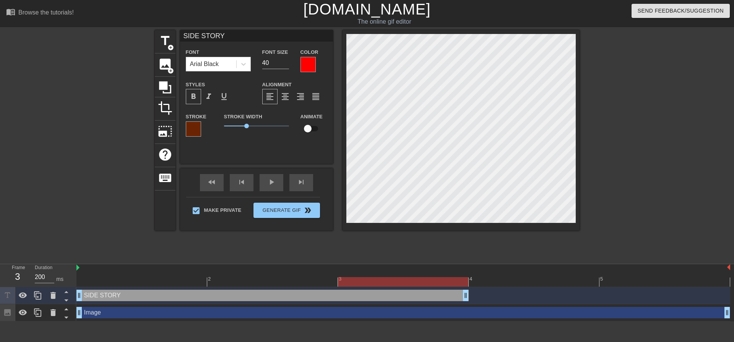
drag, startPoint x: 728, startPoint y: 297, endPoint x: 469, endPoint y: 296, distance: 258.7
click at [469, 296] on div "SIDE STORY drag_handle drag_handle" at bounding box center [402, 295] width 653 height 11
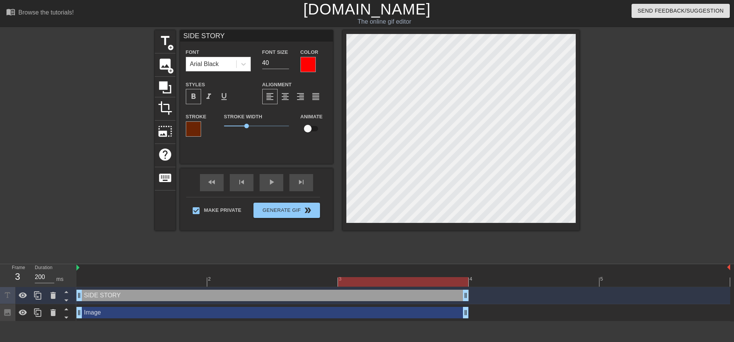
drag, startPoint x: 727, startPoint y: 314, endPoint x: 488, endPoint y: 309, distance: 238.9
click at [488, 309] on div "Image drag_handle drag_handle" at bounding box center [402, 312] width 653 height 11
click at [162, 37] on span "title" at bounding box center [165, 41] width 15 height 15
type input "New text 4"
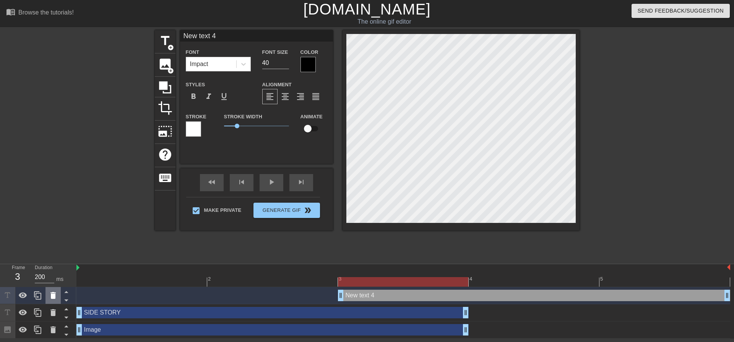
click at [58, 297] on div at bounding box center [52, 295] width 15 height 17
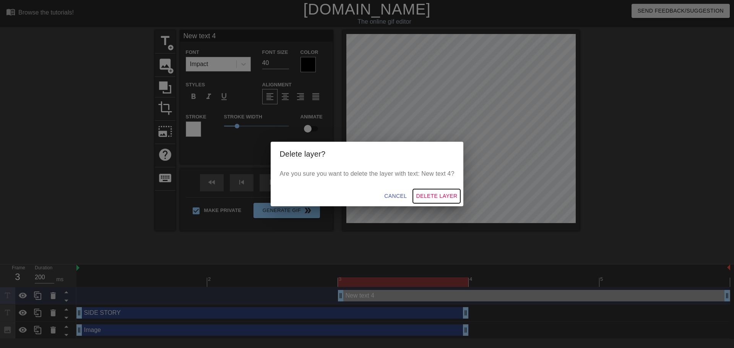
click at [426, 198] on span "Delete Layer" at bounding box center [436, 196] width 41 height 10
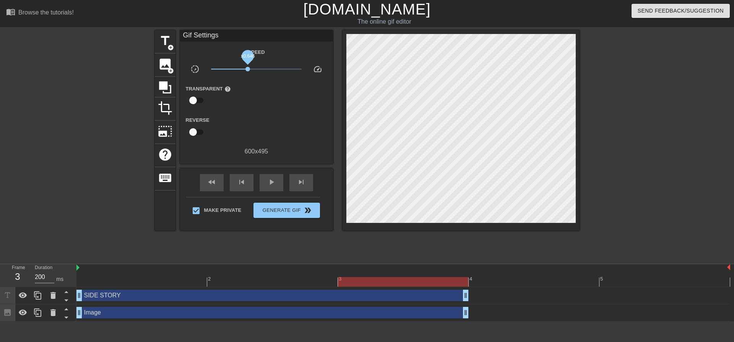
click at [248, 69] on span "x0.646" at bounding box center [256, 69] width 91 height 9
click at [289, 210] on span "Generate Gif double_arrow" at bounding box center [286, 210] width 60 height 9
